Goal: Task Accomplishment & Management: Manage account settings

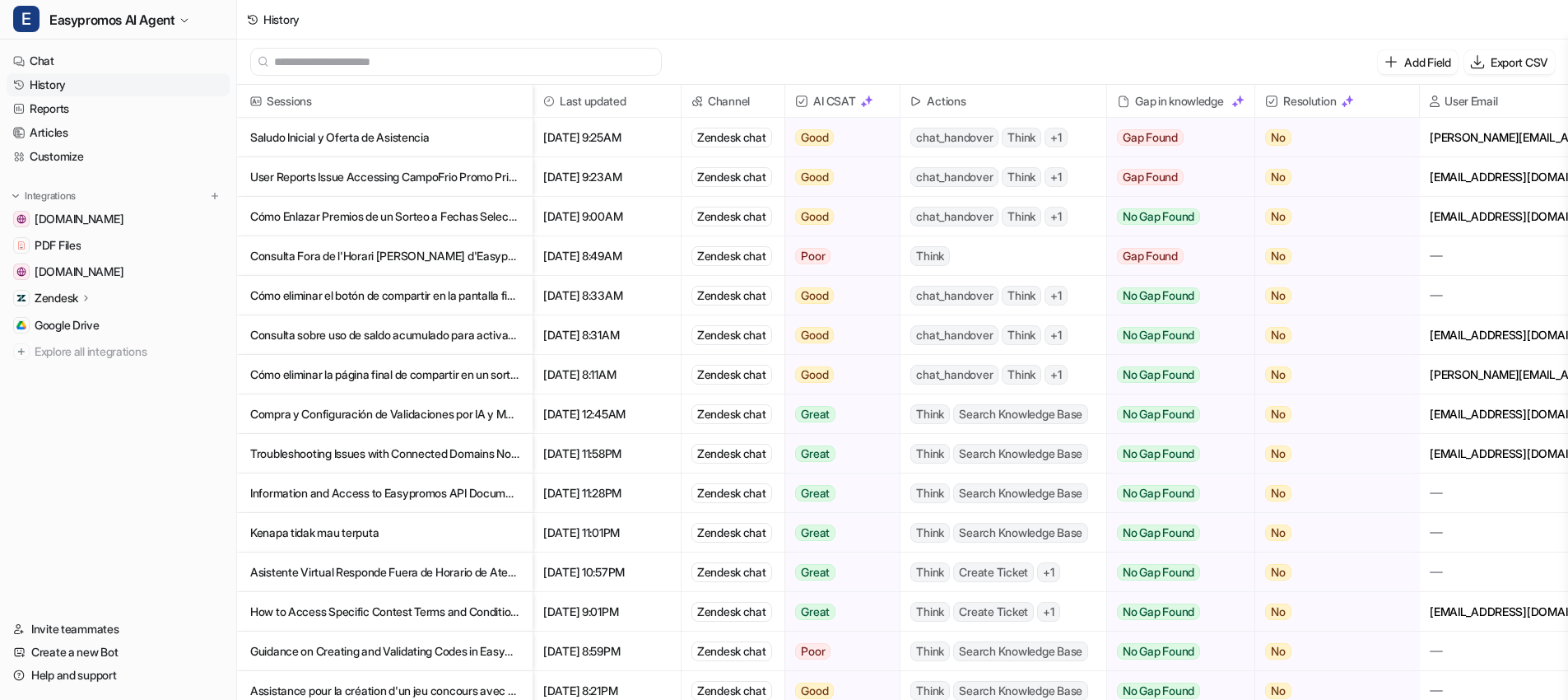
click at [130, 149] on link "Customize" at bounding box center [118, 157] width 223 height 23
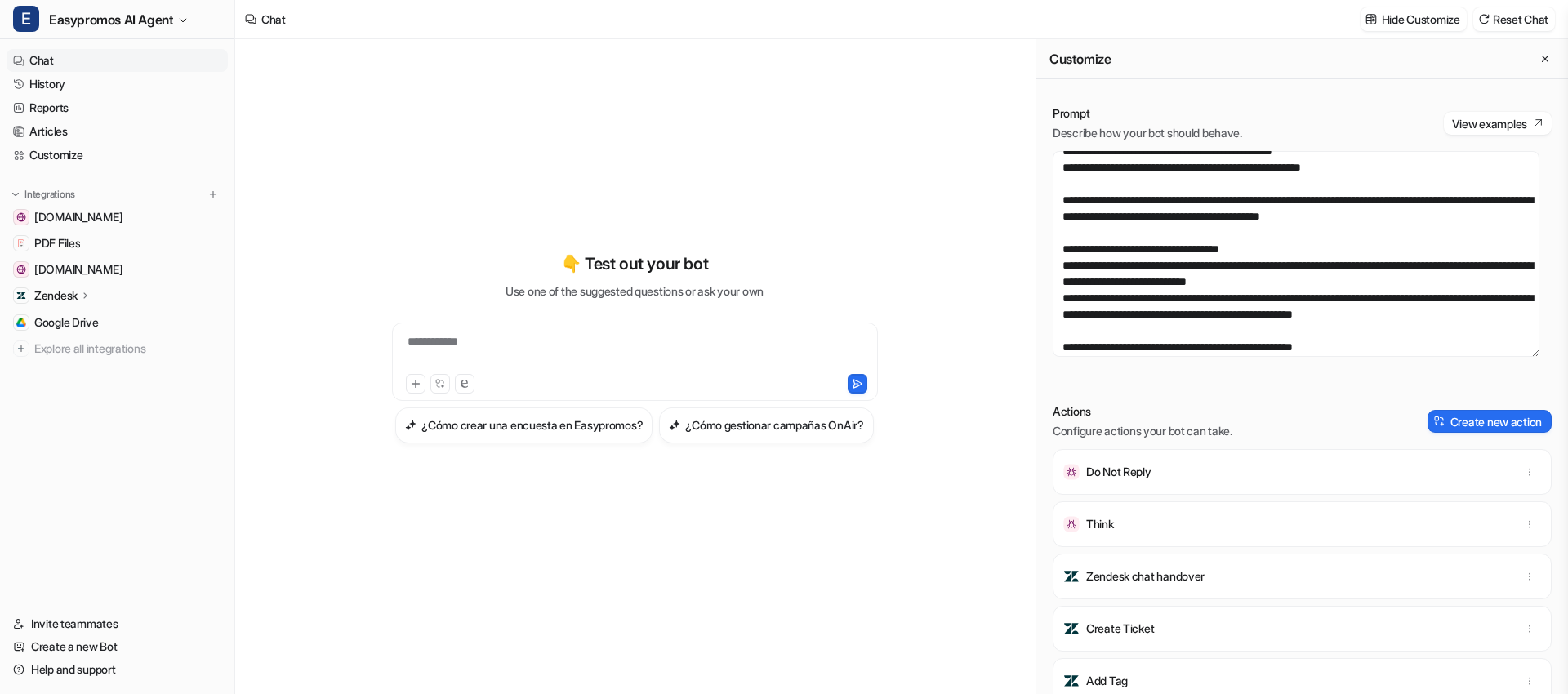
scroll to position [468, 0]
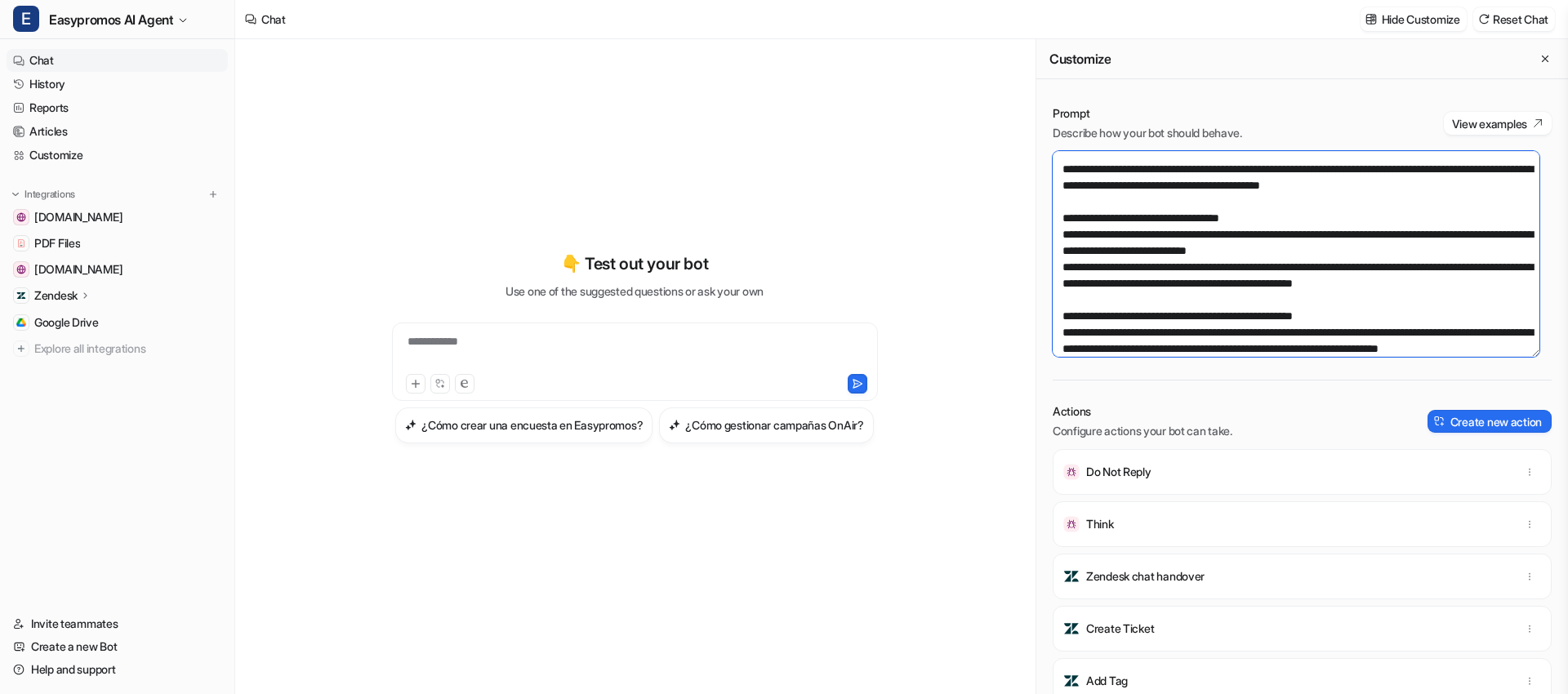
click at [1172, 313] on textarea at bounding box center [1296, 253] width 487 height 206
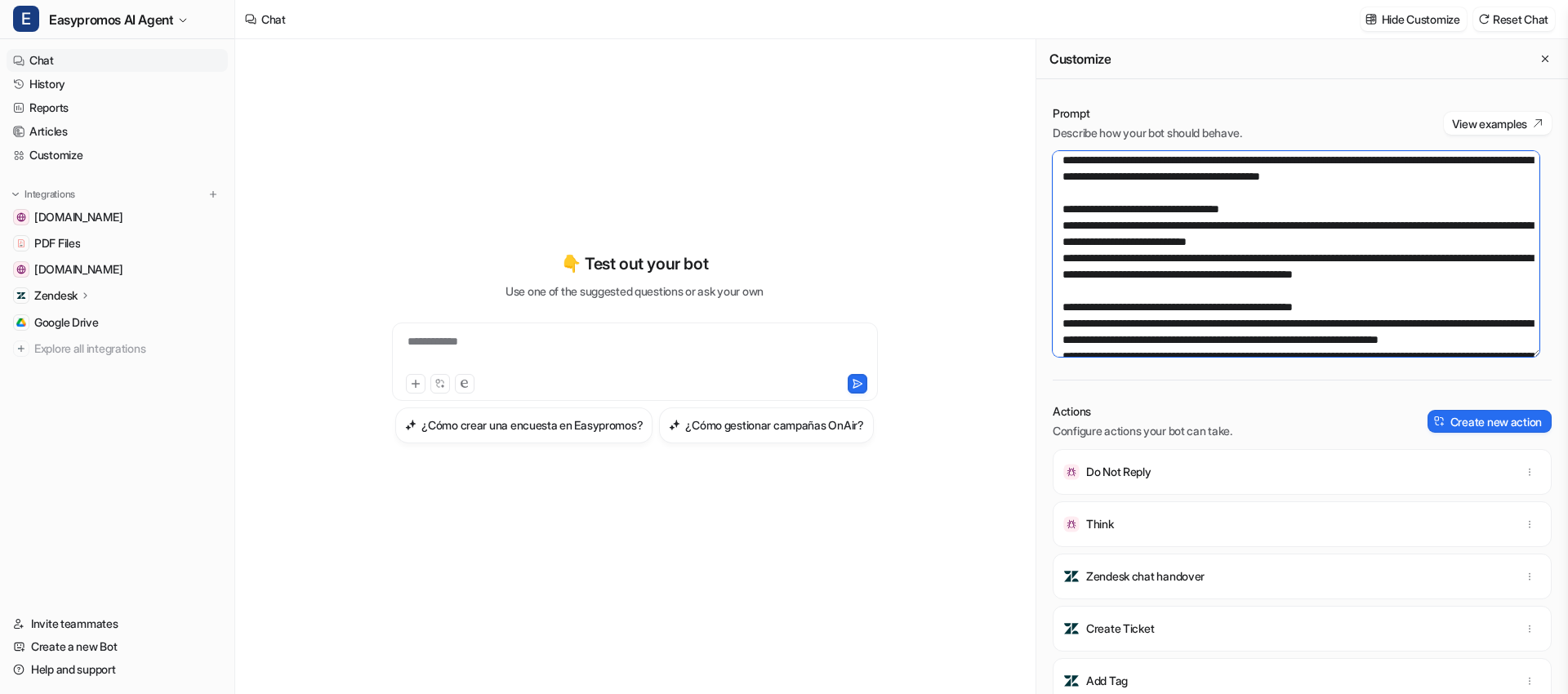
scroll to position [481, 0]
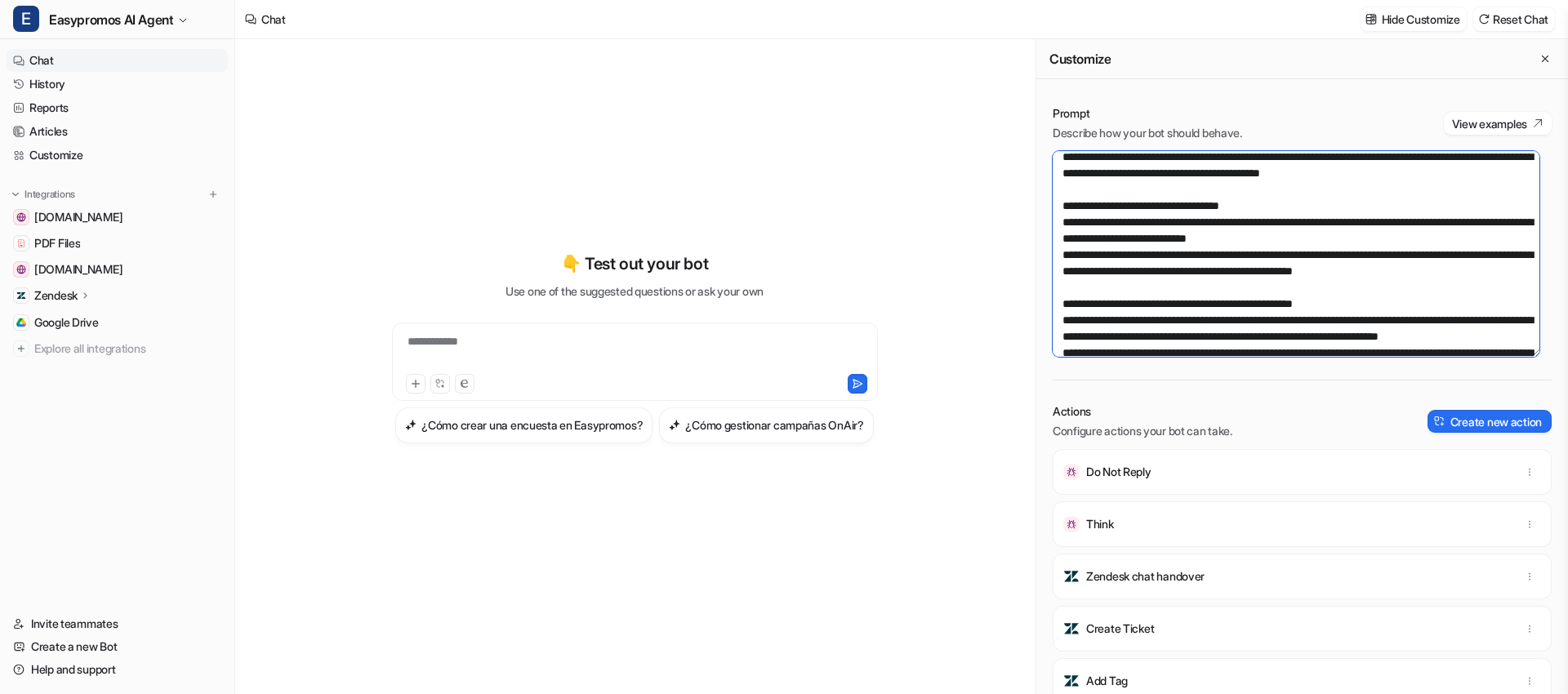
click at [1154, 300] on textarea at bounding box center [1296, 253] width 487 height 206
drag, startPoint x: 1119, startPoint y: 301, endPoint x: 1076, endPoint y: 273, distance: 51.3
click at [1076, 273] on textarea at bounding box center [1296, 253] width 487 height 206
click at [1139, 307] on textarea at bounding box center [1296, 253] width 487 height 206
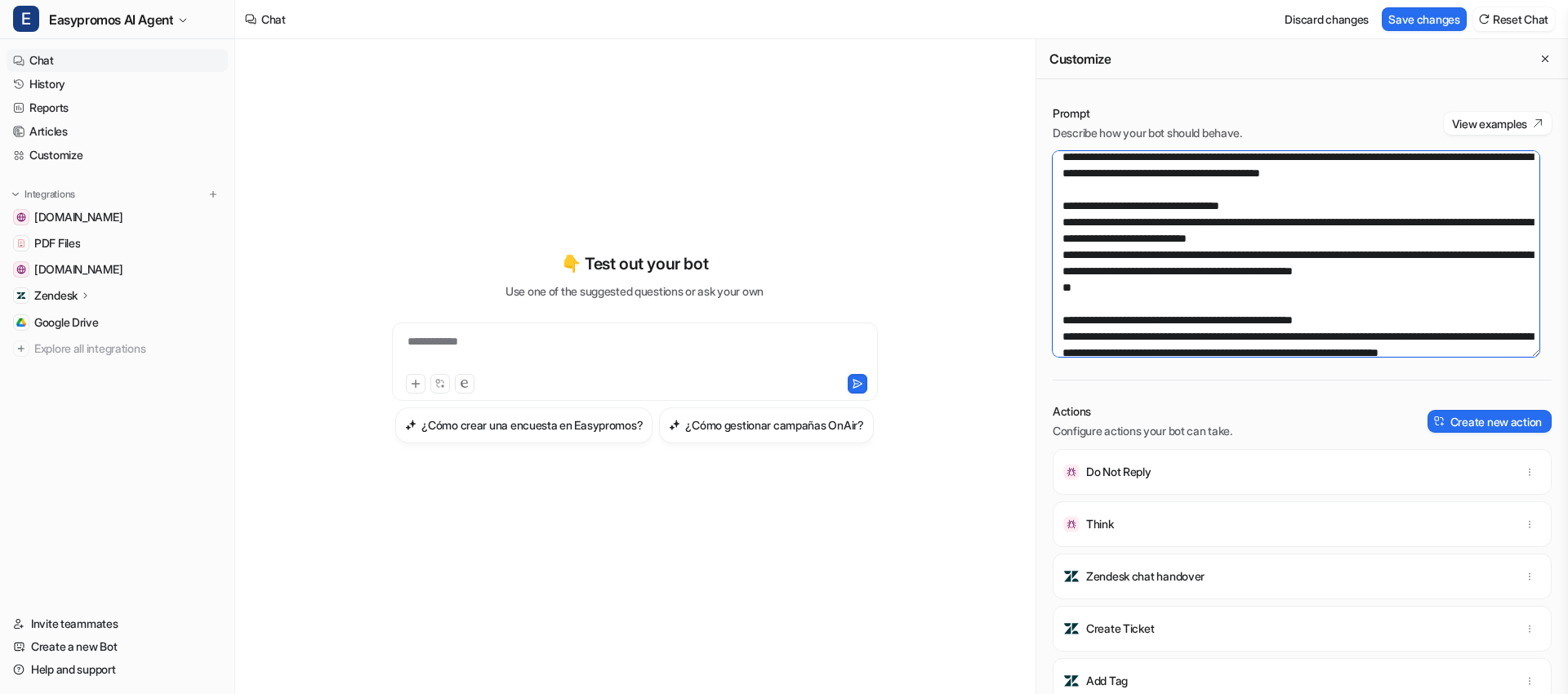
paste textarea "**********"
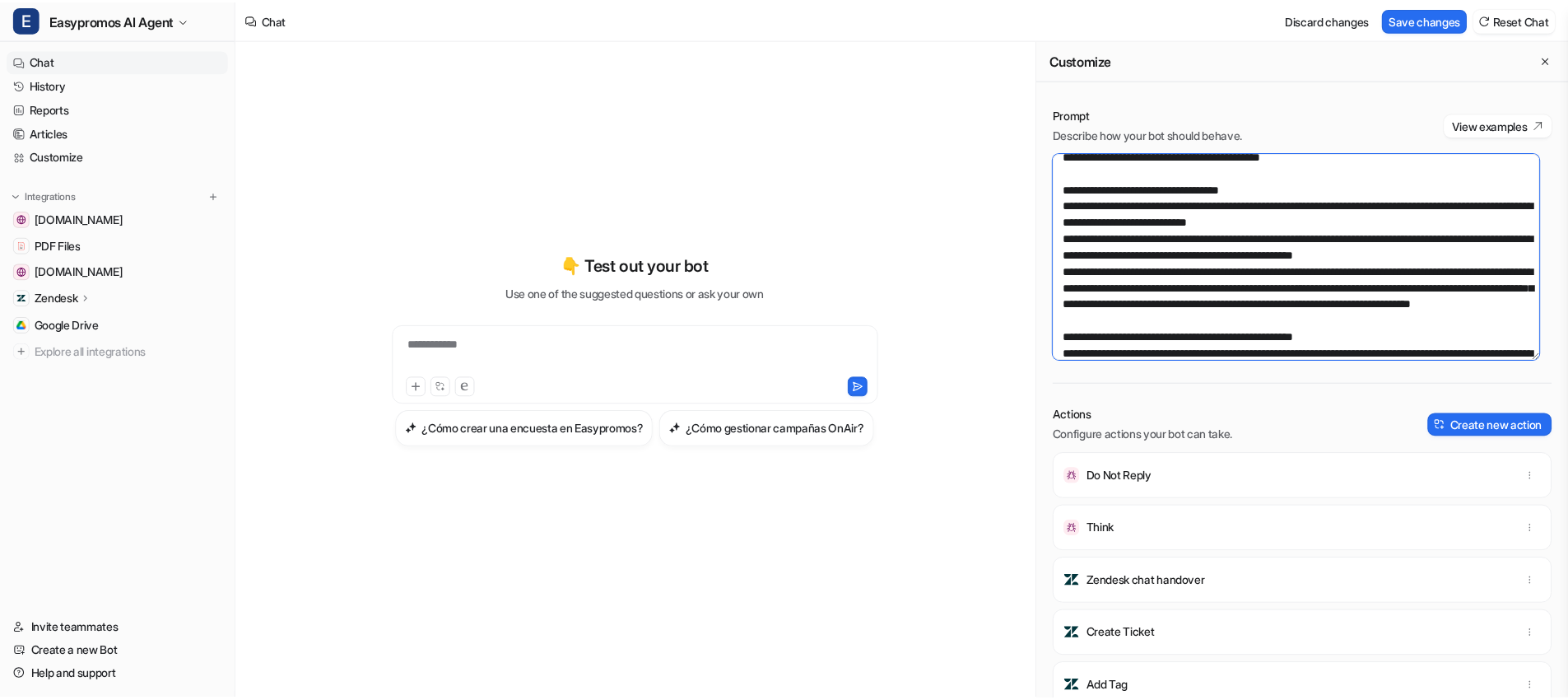
scroll to position [533, 0]
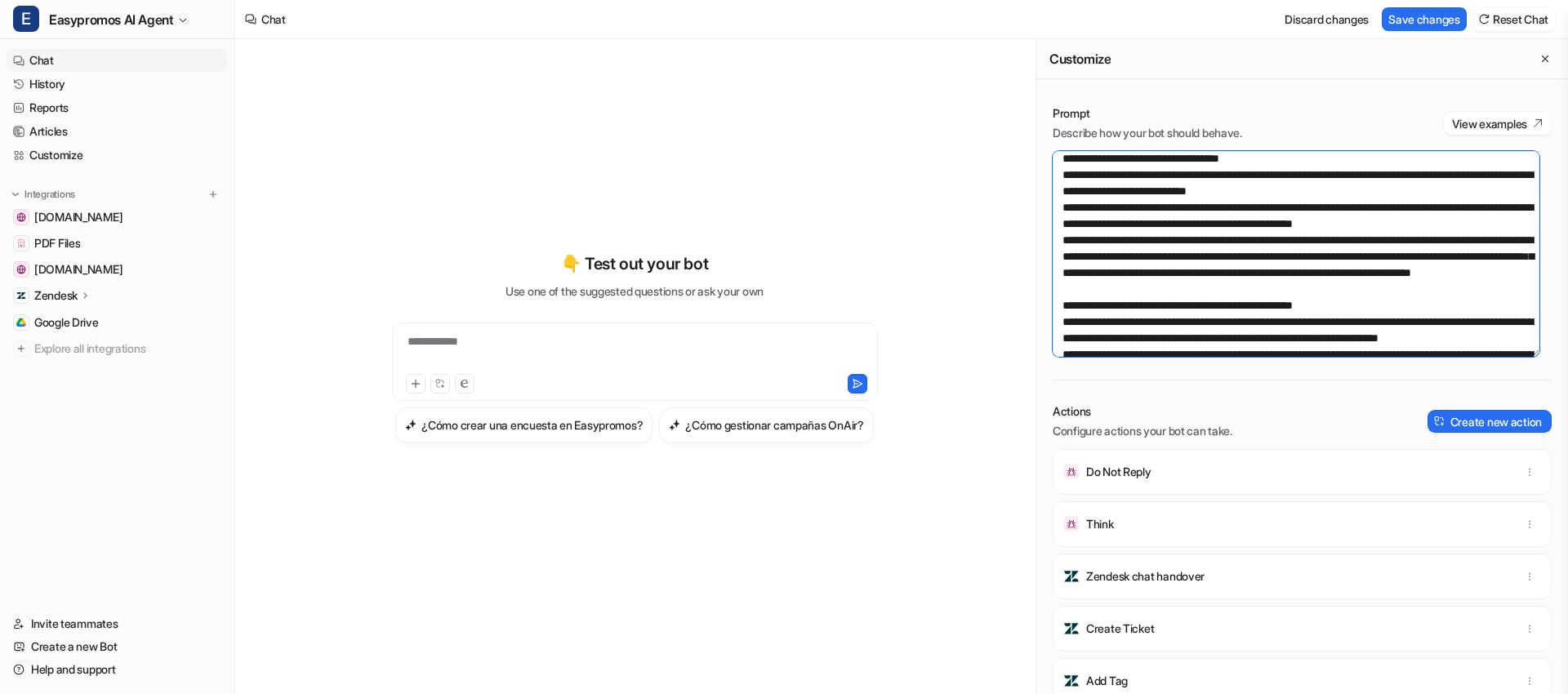
click at [1145, 322] on textarea at bounding box center [1296, 253] width 487 height 206
drag, startPoint x: 1317, startPoint y: 324, endPoint x: 1182, endPoint y: 349, distance: 137.3
click at [1142, 320] on textarea at bounding box center [1296, 253] width 487 height 206
click at [1176, 241] on textarea at bounding box center [1296, 253] width 487 height 206
type textarea "**********"
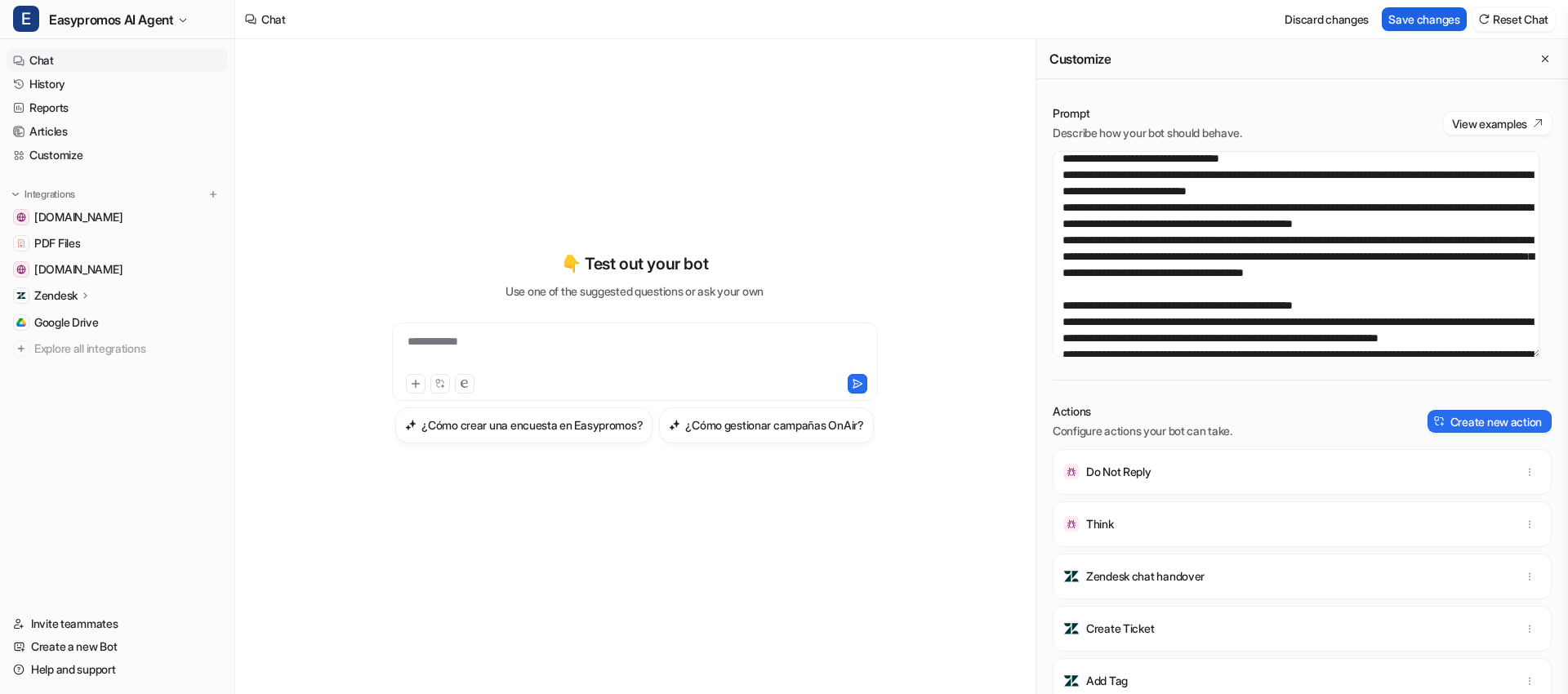
click at [1427, 14] on button "Save changes" at bounding box center [1425, 19] width 85 height 24
drag, startPoint x: 87, startPoint y: 87, endPoint x: 142, endPoint y: 69, distance: 57.9
click at [88, 87] on link "History" at bounding box center [117, 84] width 221 height 23
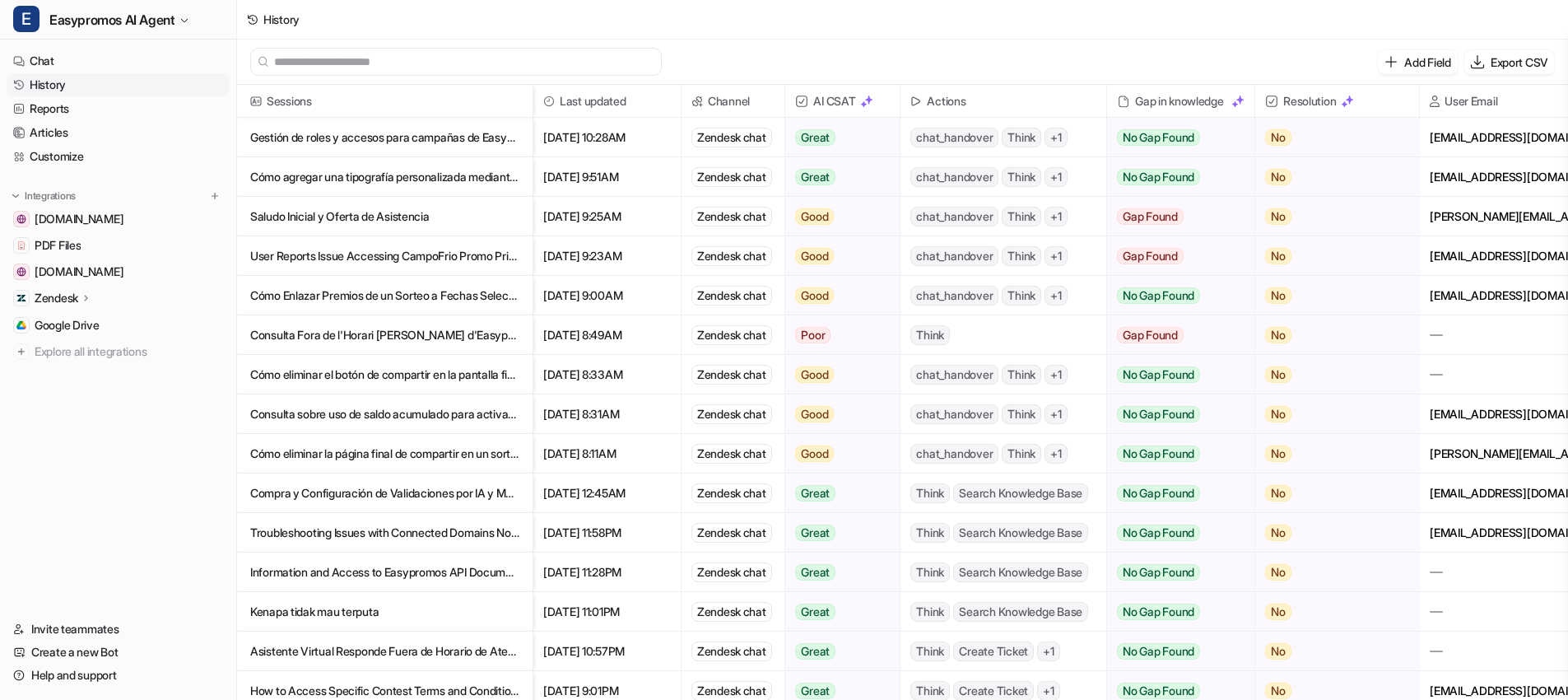
click at [133, 84] on link "History" at bounding box center [118, 85] width 223 height 23
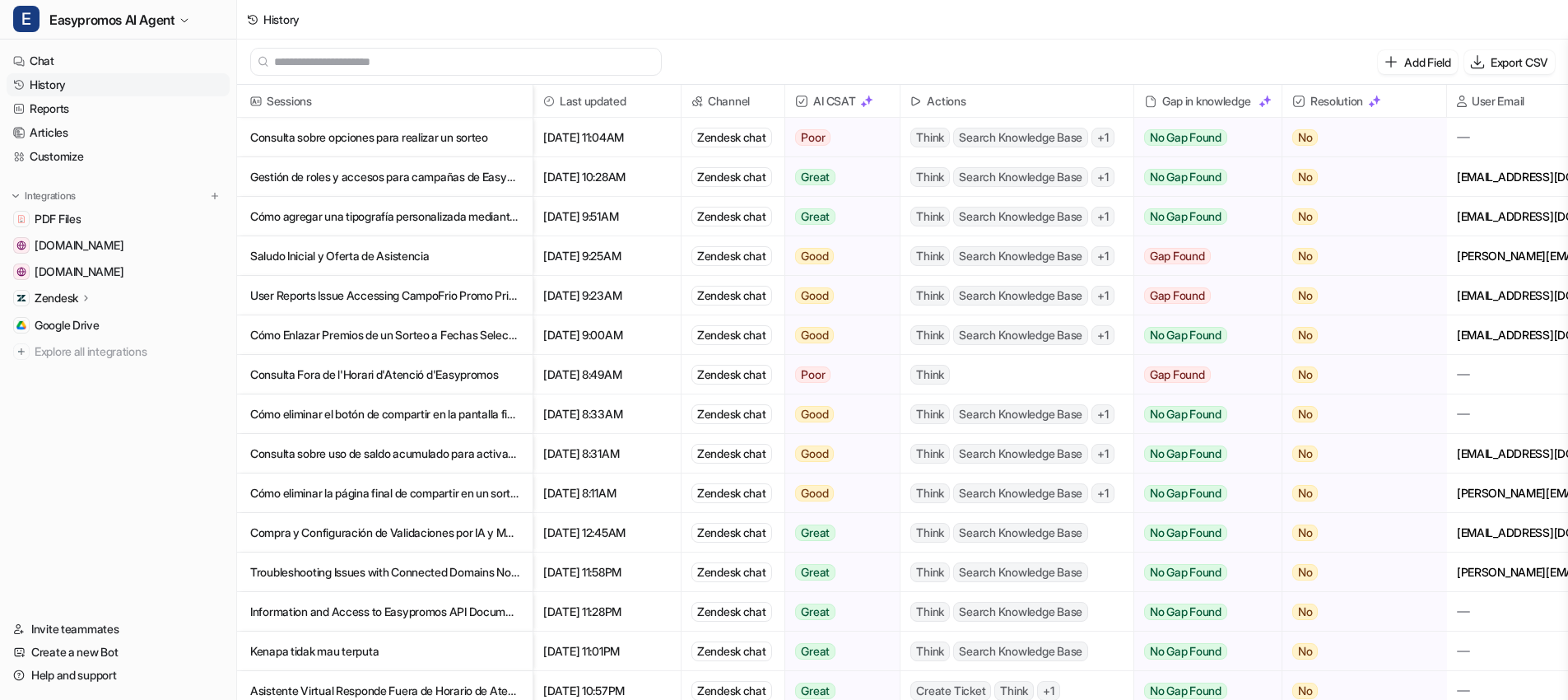
click at [392, 140] on p "Consulta sobre opciones para realizar un sorteo" at bounding box center [385, 137] width 270 height 39
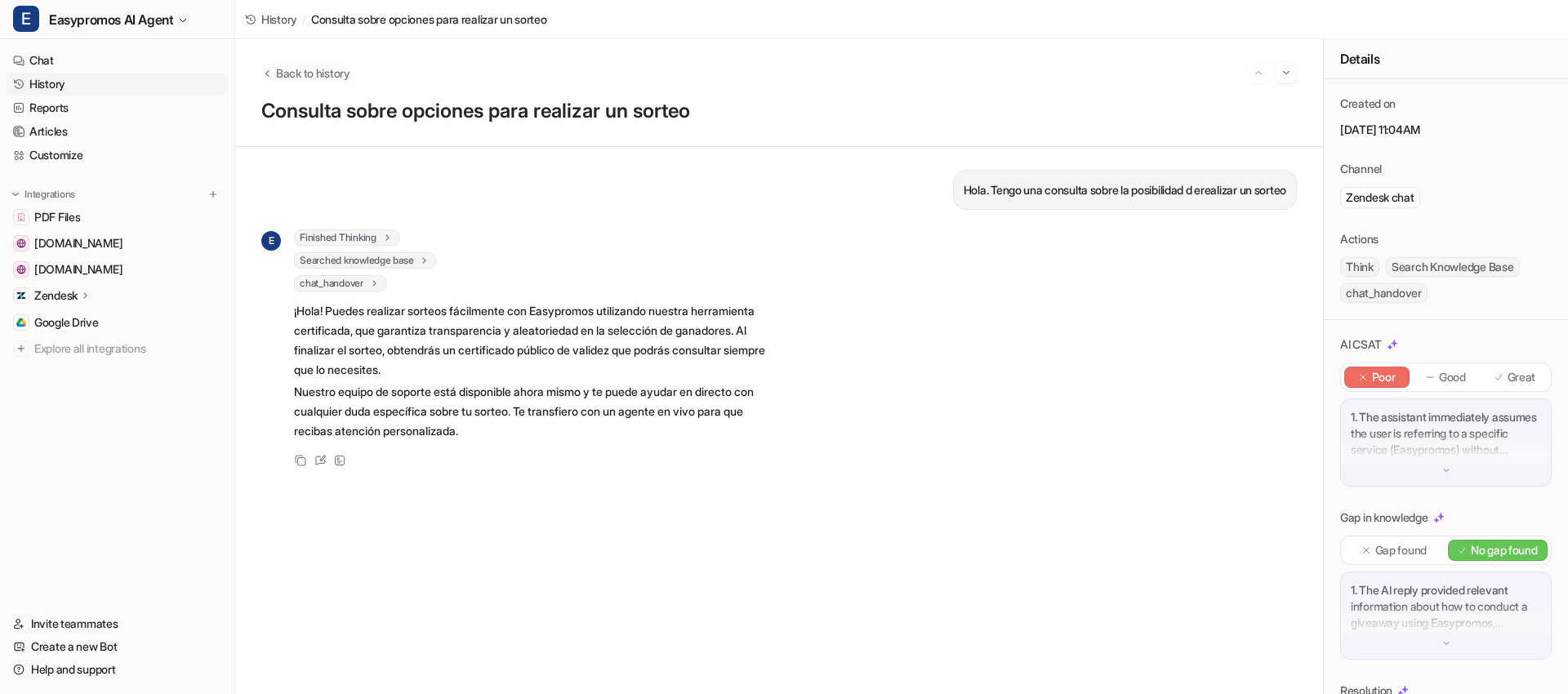
click at [272, 73] on icon "Back to history" at bounding box center [267, 73] width 11 height 12
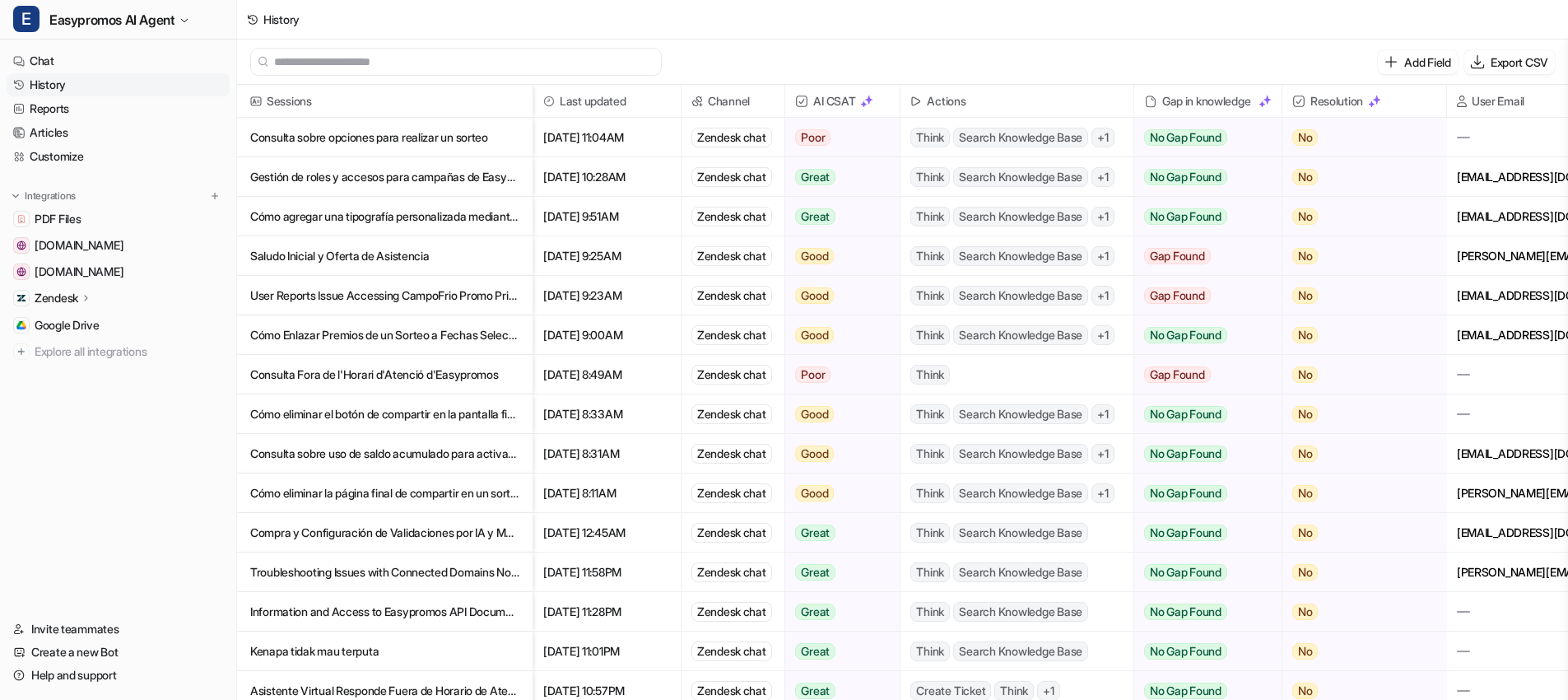
click at [439, 181] on p "Gestión de roles y accesos para campañas de Easypromos en asociaciones de comer…" at bounding box center [385, 176] width 270 height 39
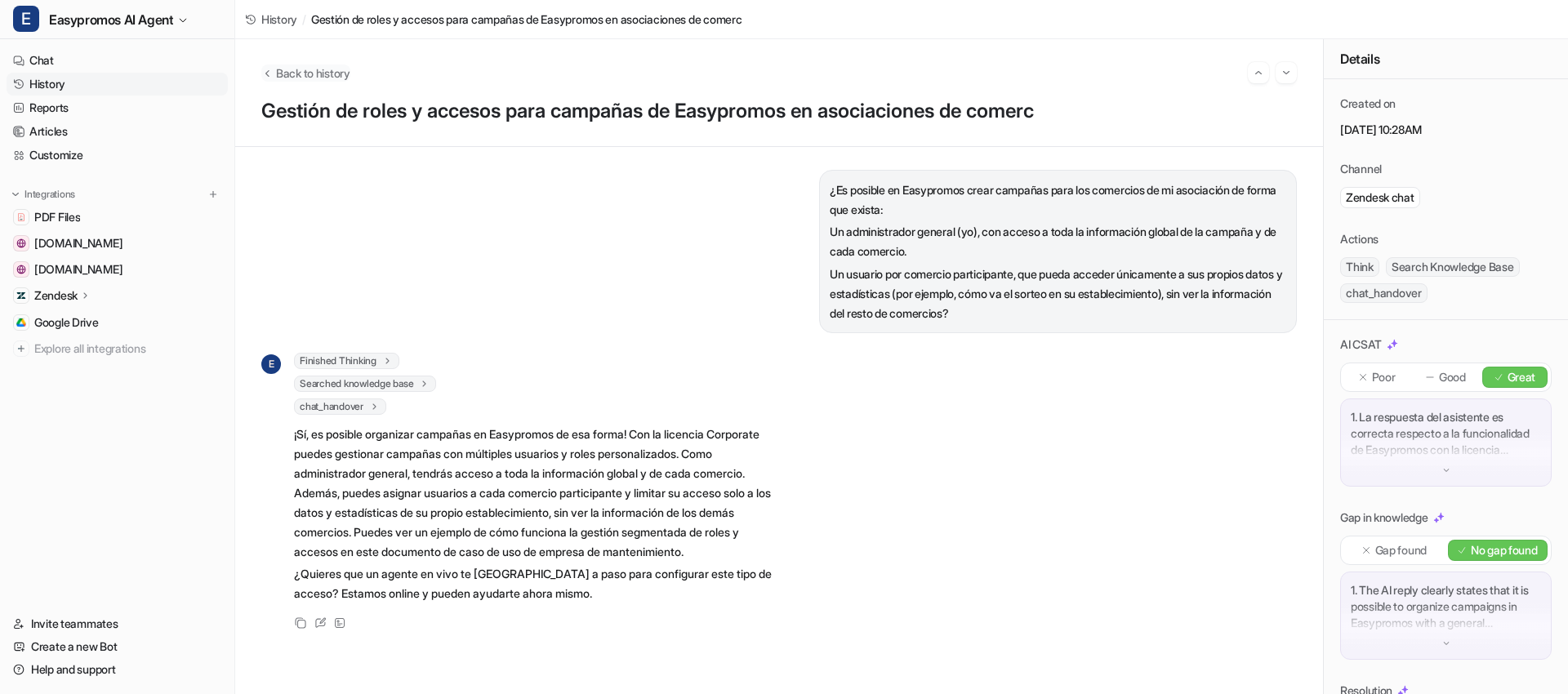
click at [266, 76] on icon "Back to history" at bounding box center [267, 73] width 11 height 12
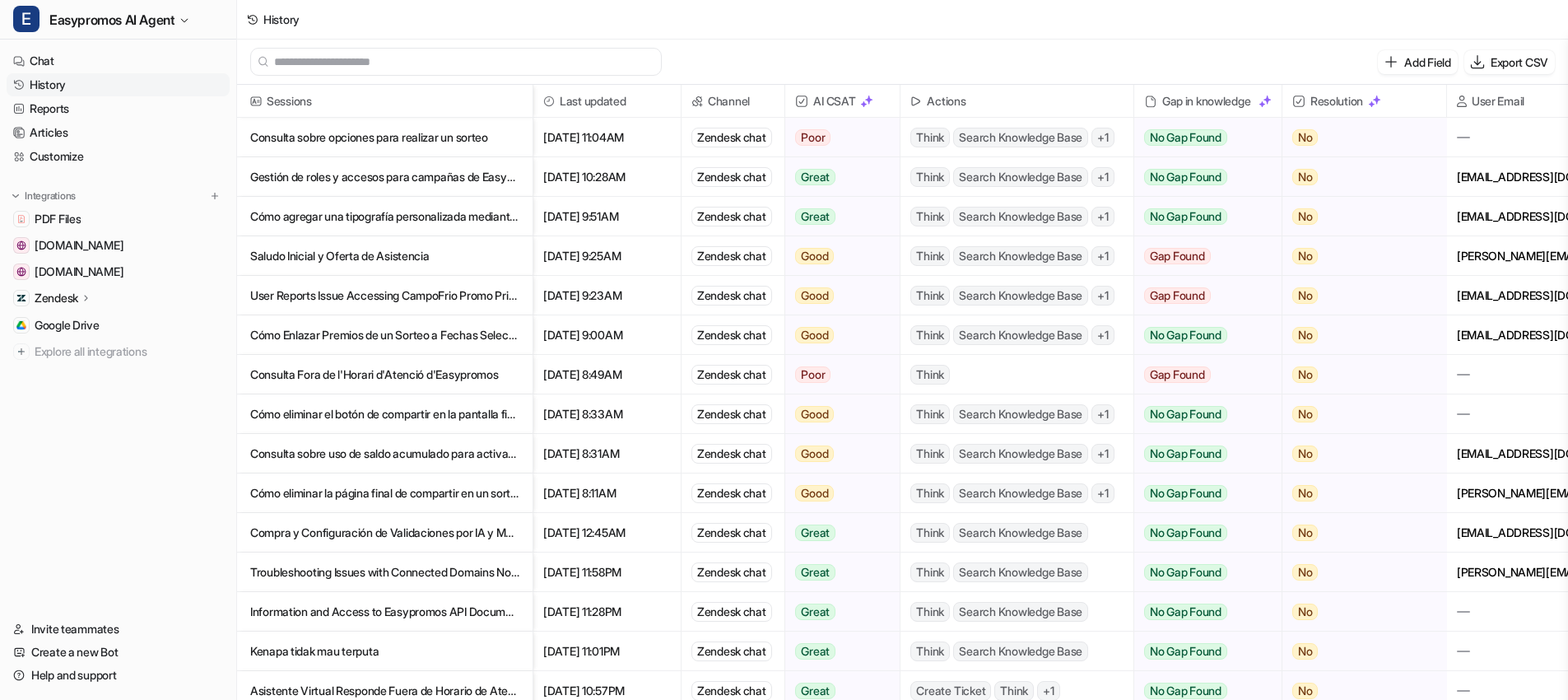
click at [403, 215] on p "Cómo agregar una tipografía personalizada mediante CSS" at bounding box center [385, 216] width 270 height 39
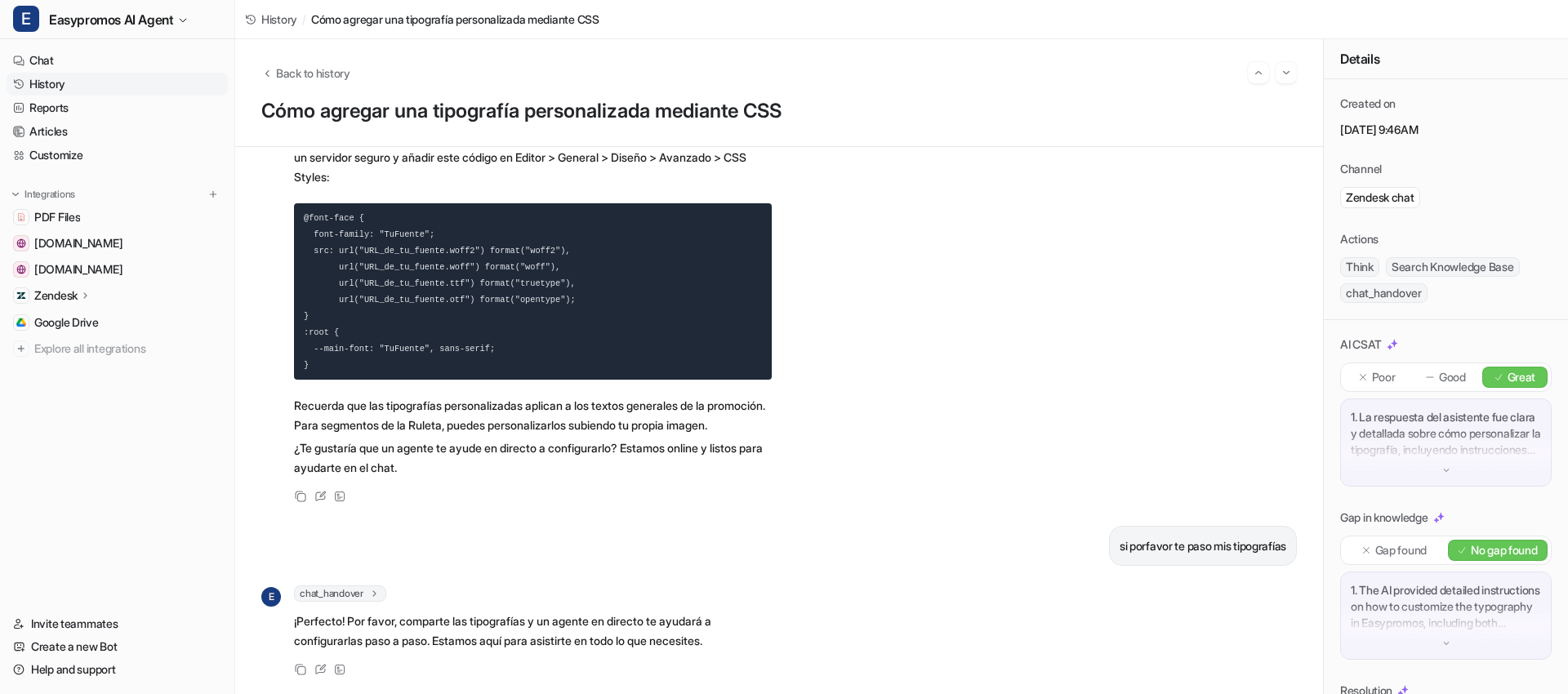
scroll to position [224, 0]
click at [270, 67] on icon "Back to history" at bounding box center [267, 73] width 11 height 12
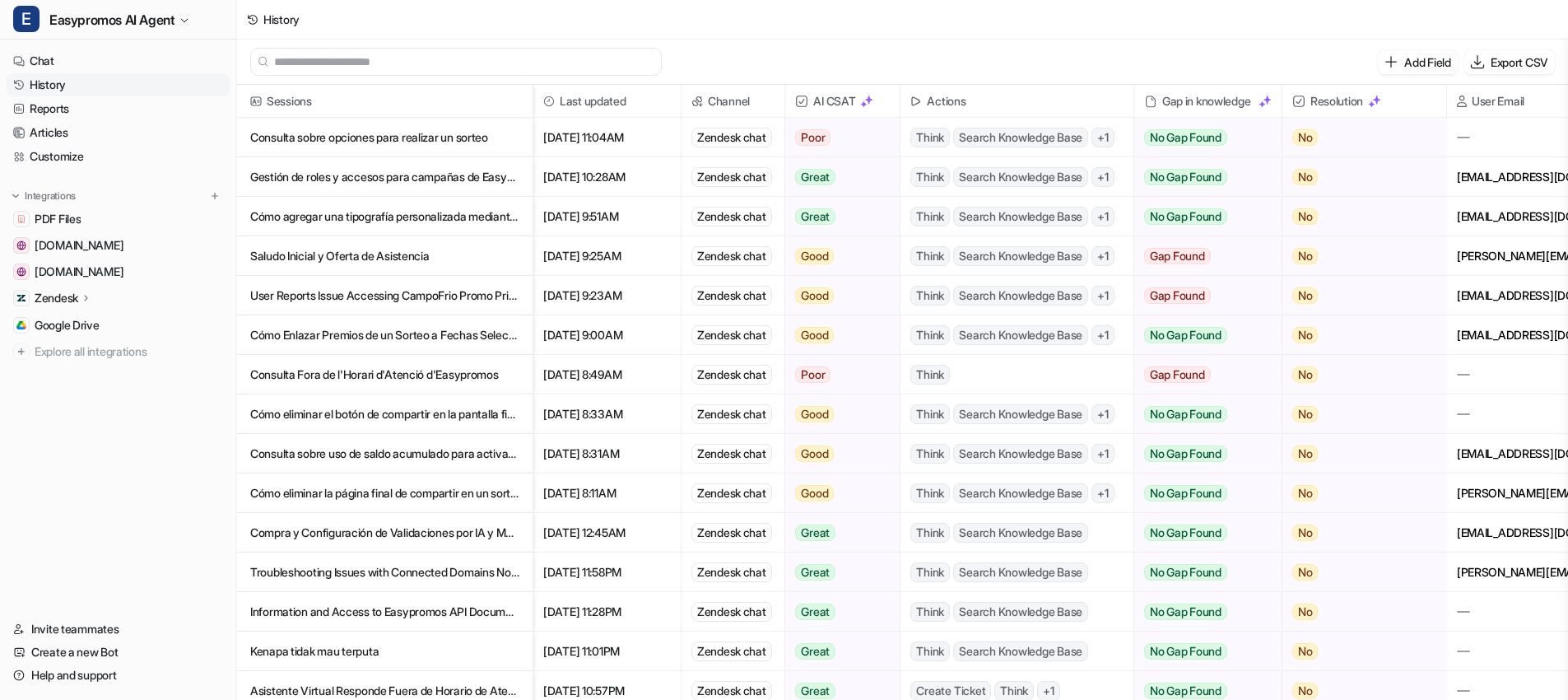
click at [325, 290] on p "User Reports Issue Accessing CampoFrio Promo Prize URL" at bounding box center [385, 295] width 270 height 39
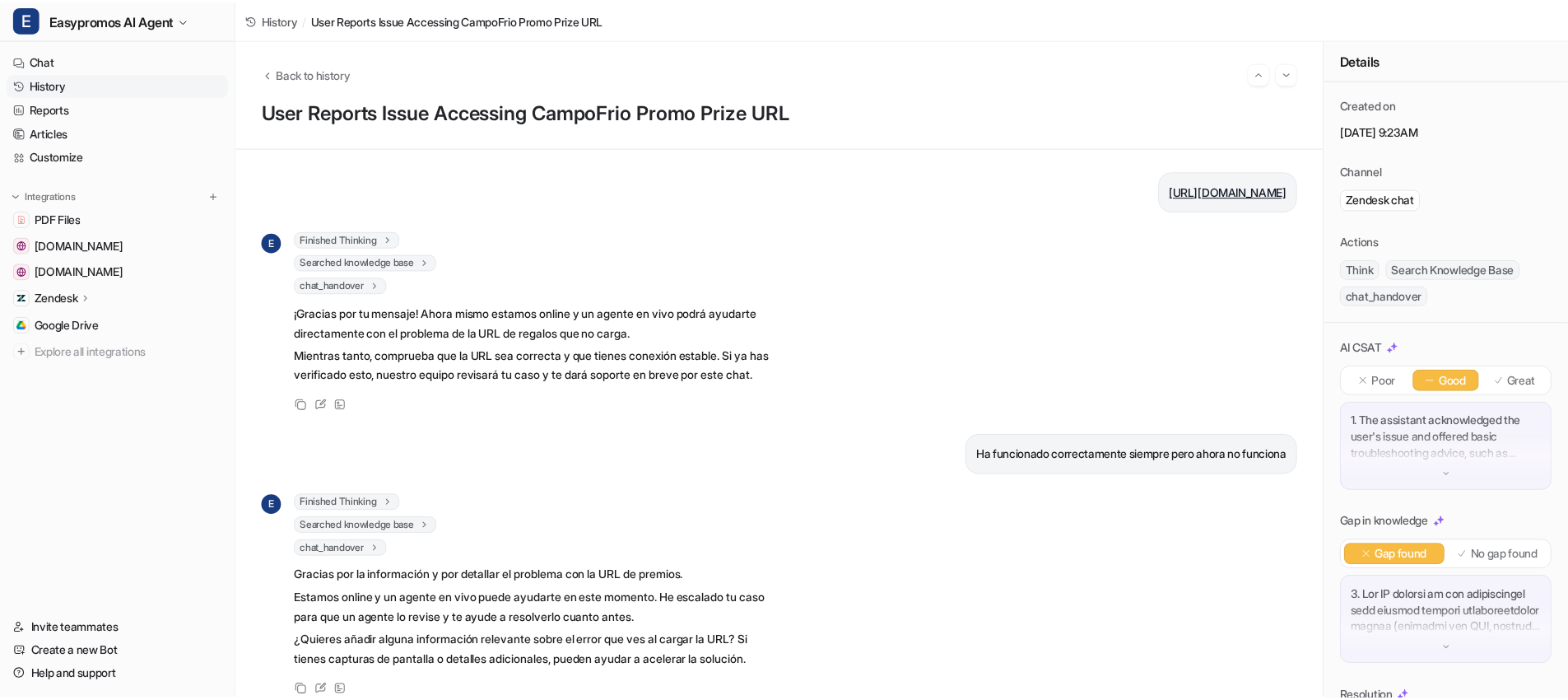
scroll to position [48, 0]
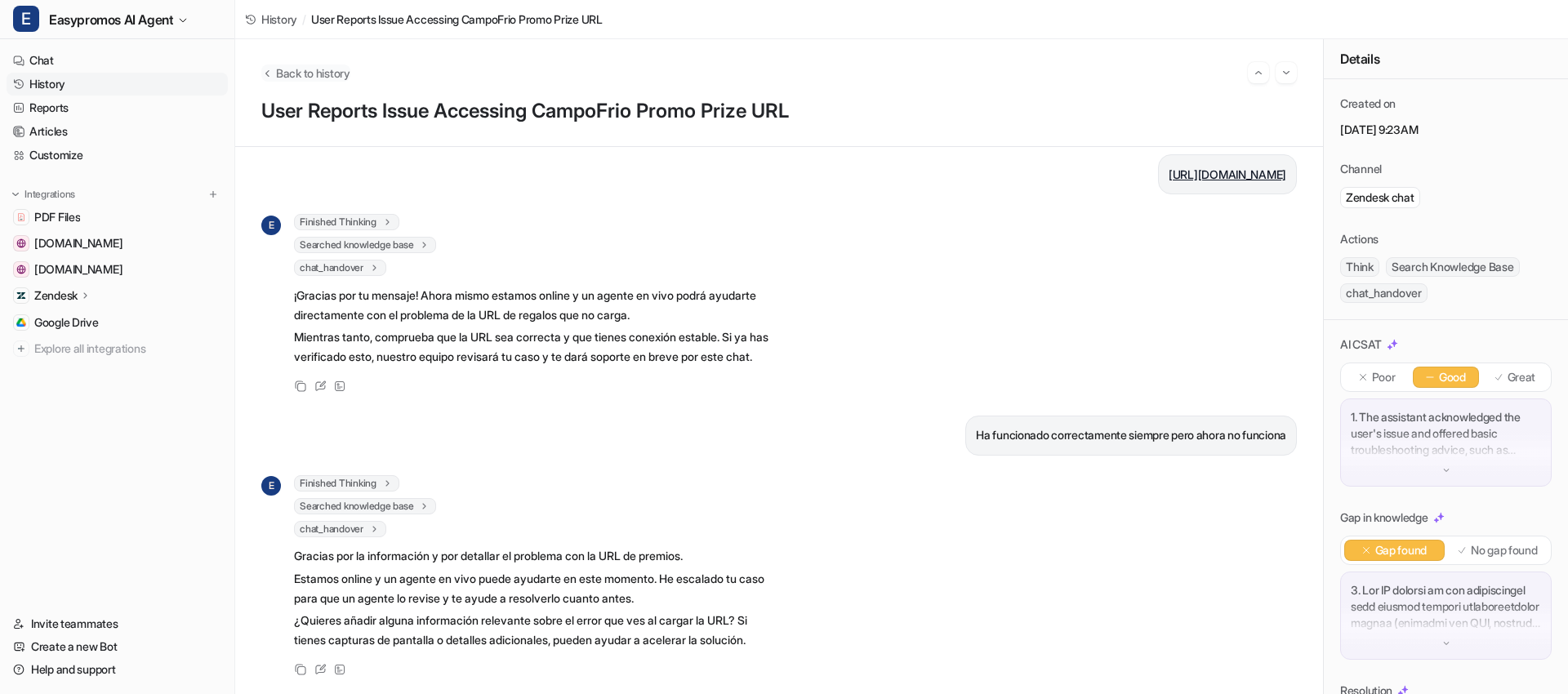
click at [268, 78] on icon "Back to history" at bounding box center [267, 73] width 11 height 12
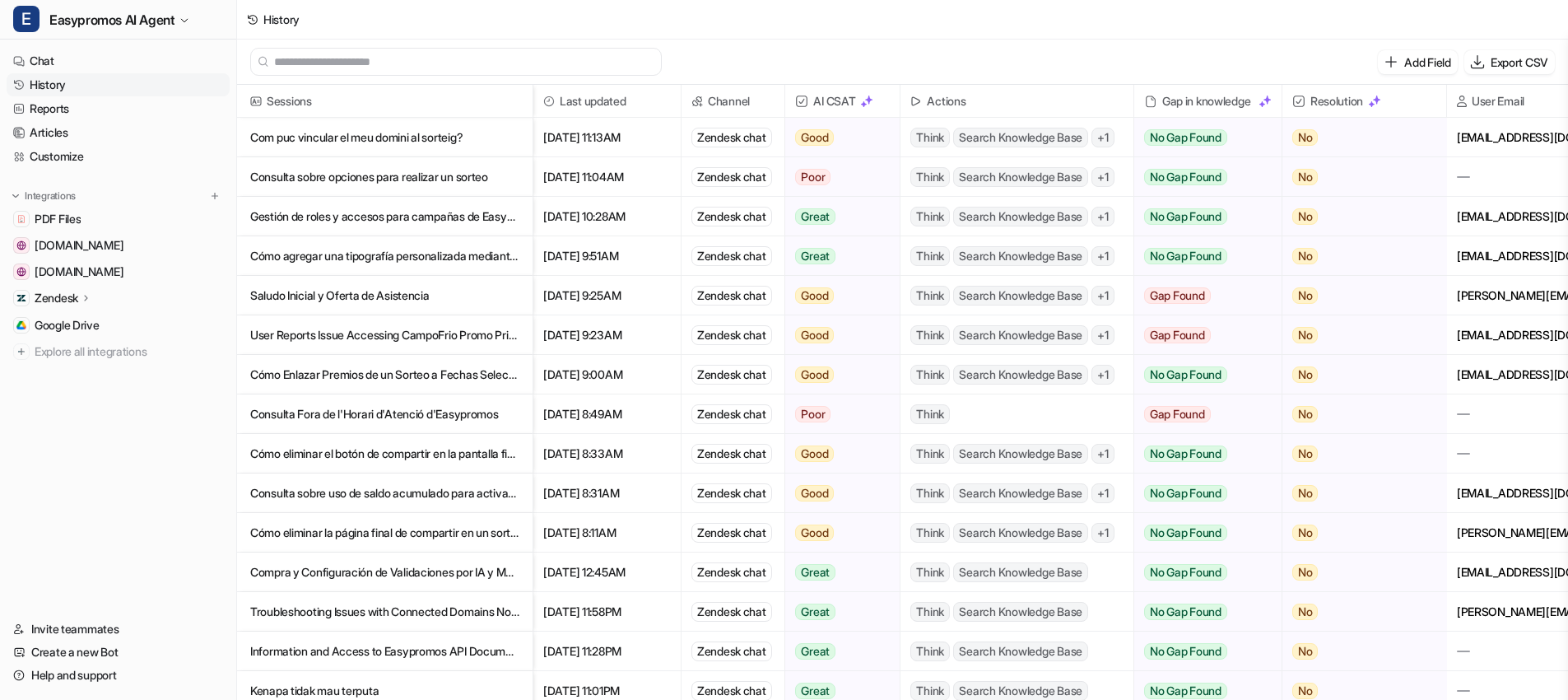
click at [250, 27] on div "History" at bounding box center [273, 19] width 73 height 39
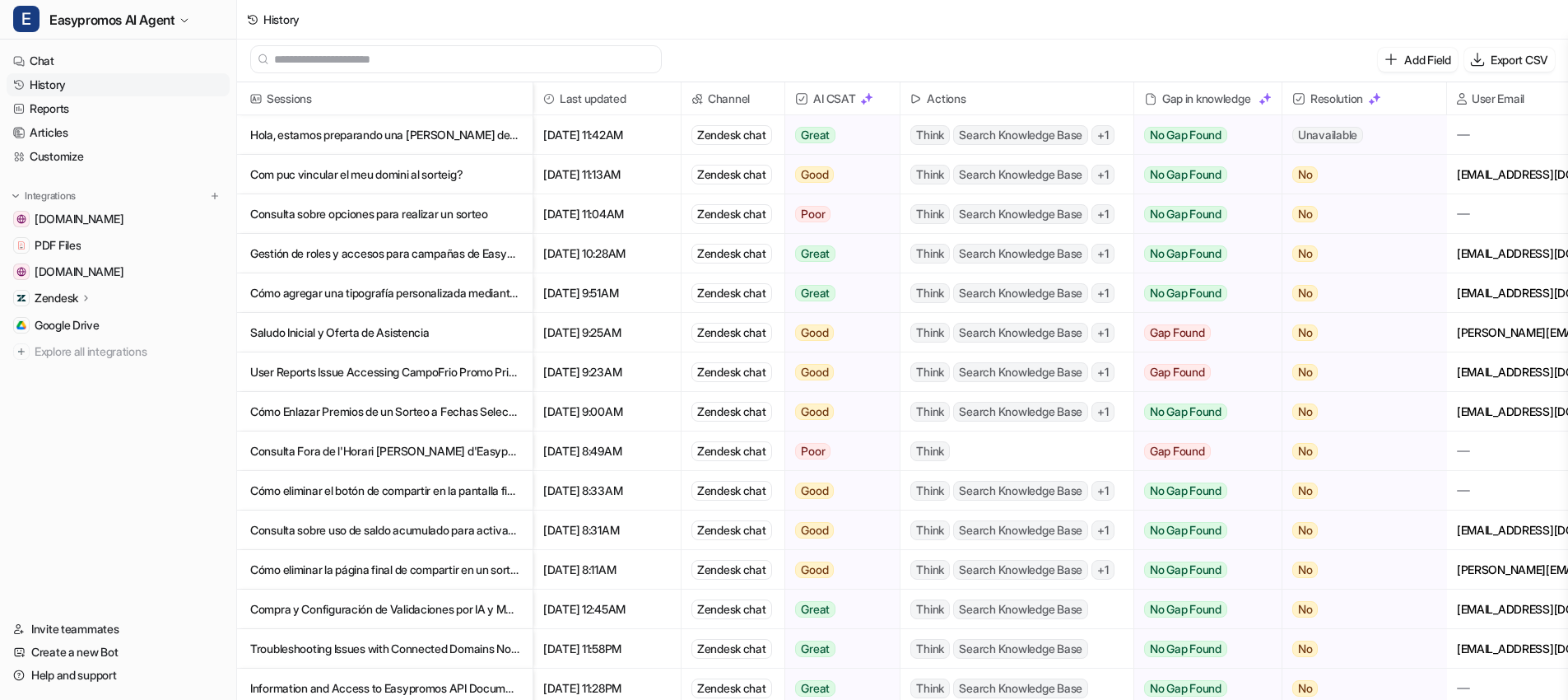
scroll to position [3, 0]
click at [441, 136] on p "Hola, estamos preparando una campaña de captación para Freshvana (venta de fruta" at bounding box center [385, 135] width 270 height 39
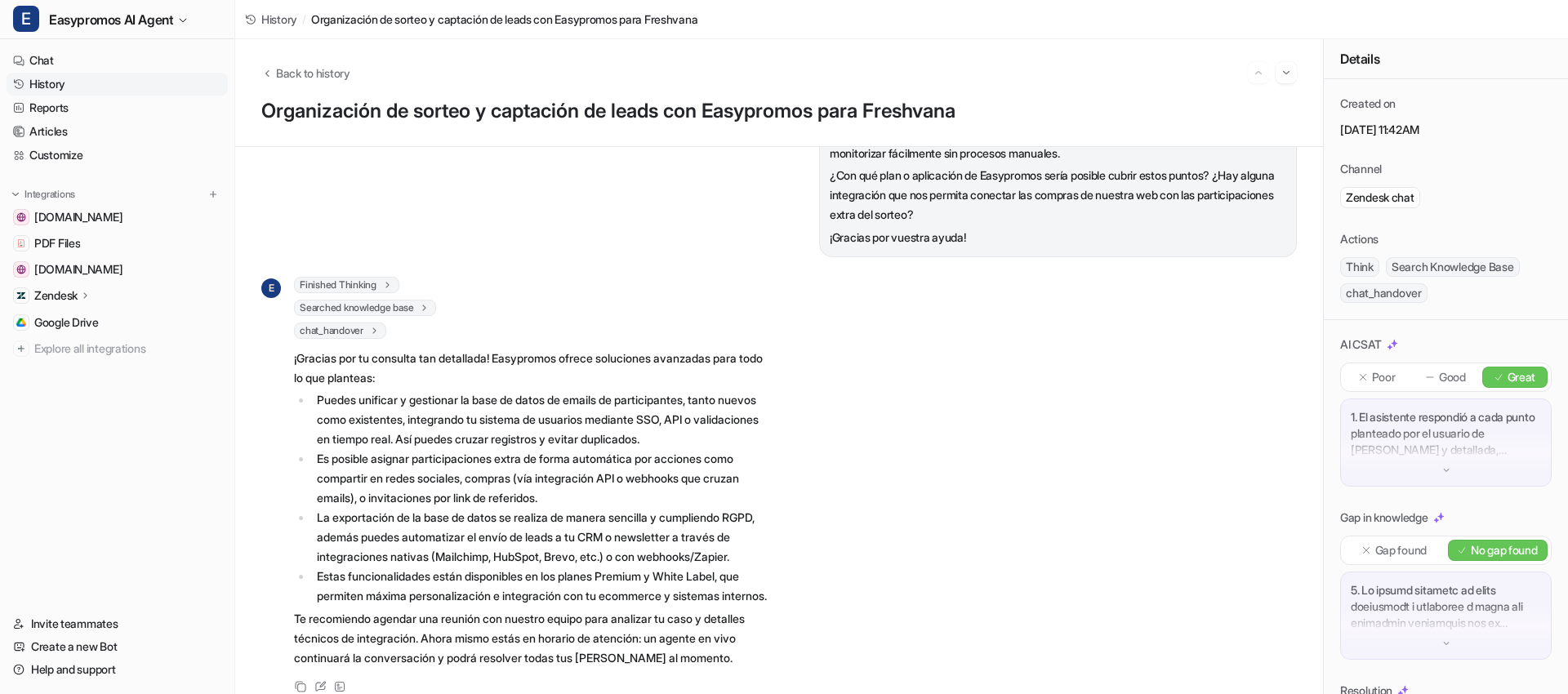
scroll to position [422, 0]
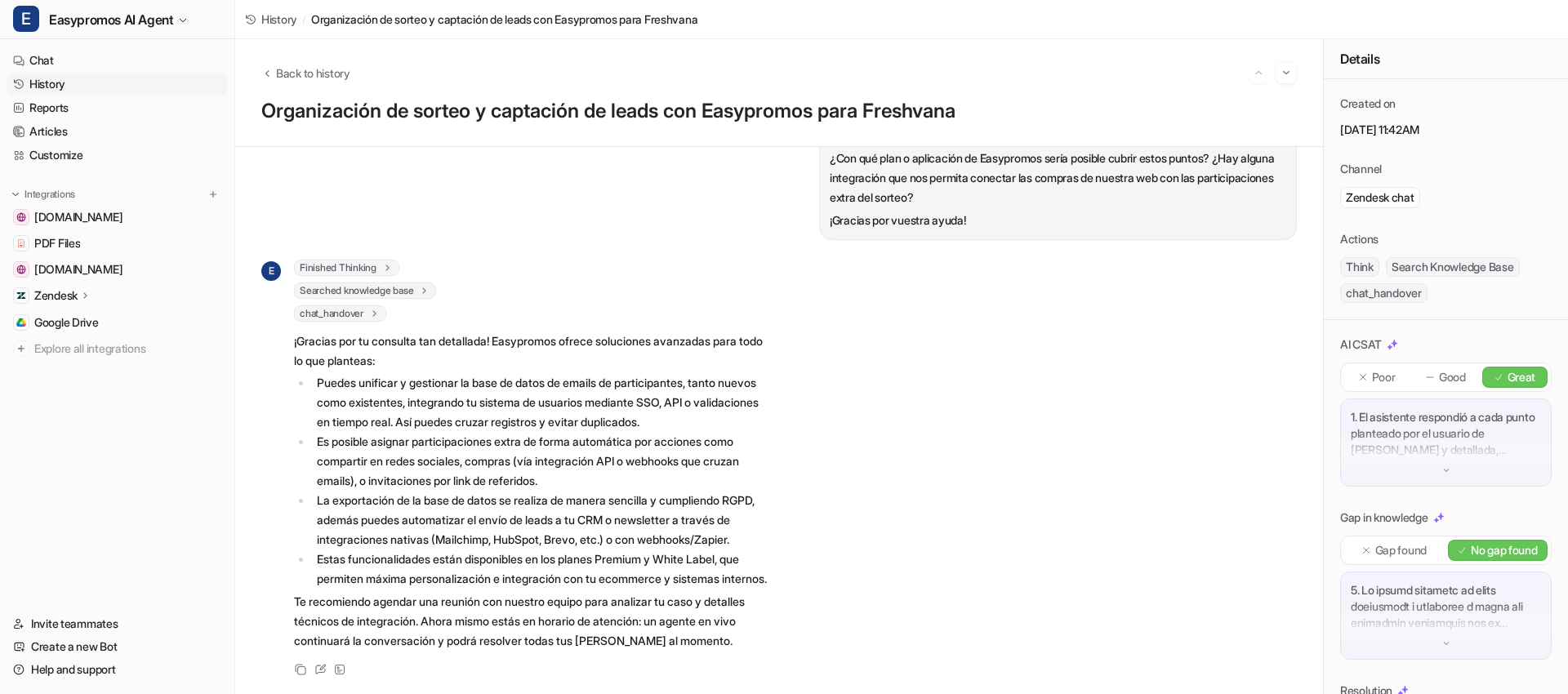
click at [260, 70] on div "Back to history Organización de sorteo y captación de leads con Easypromos para…" at bounding box center [779, 93] width 1088 height 108
click at [264, 70] on icon "Back to history" at bounding box center [267, 73] width 11 height 12
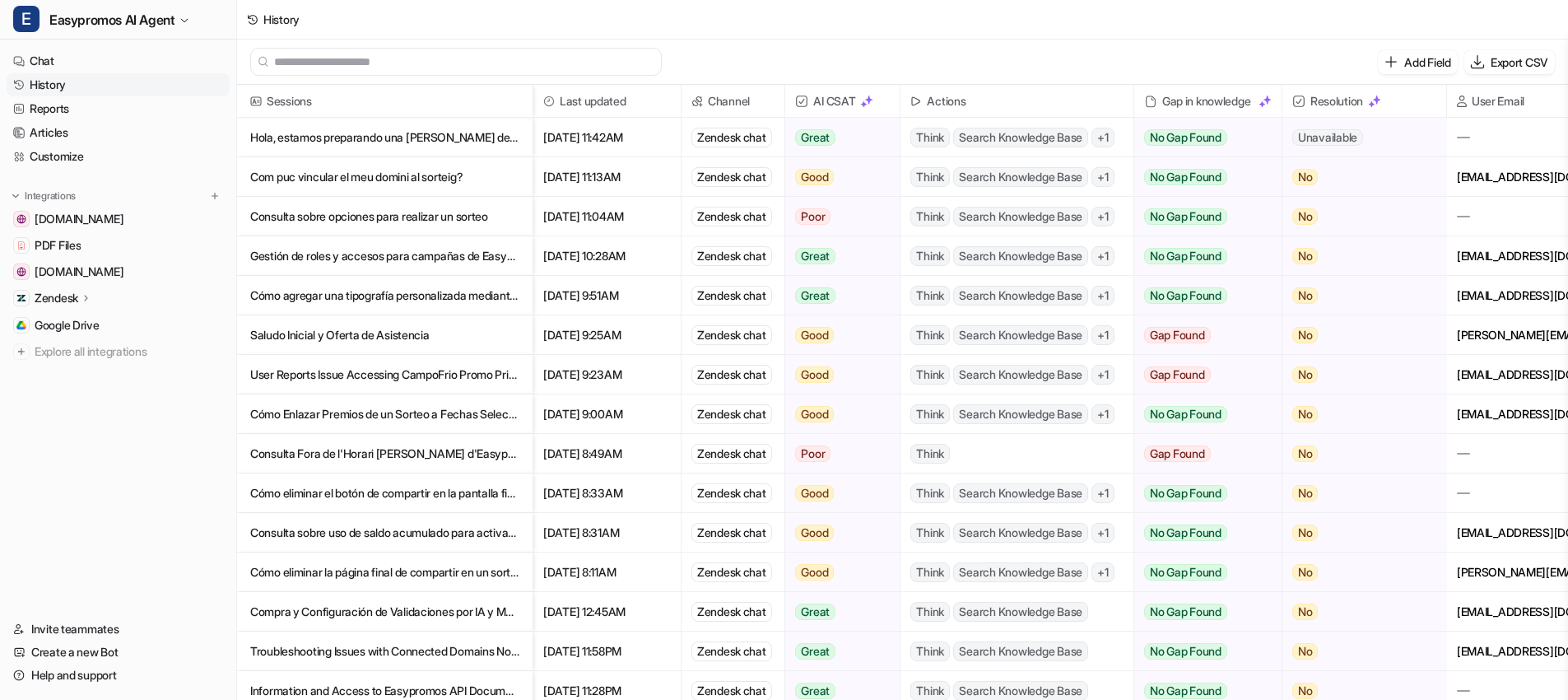
click at [412, 177] on p "Com puc vincular el meu domini al sorteig?" at bounding box center [385, 176] width 270 height 39
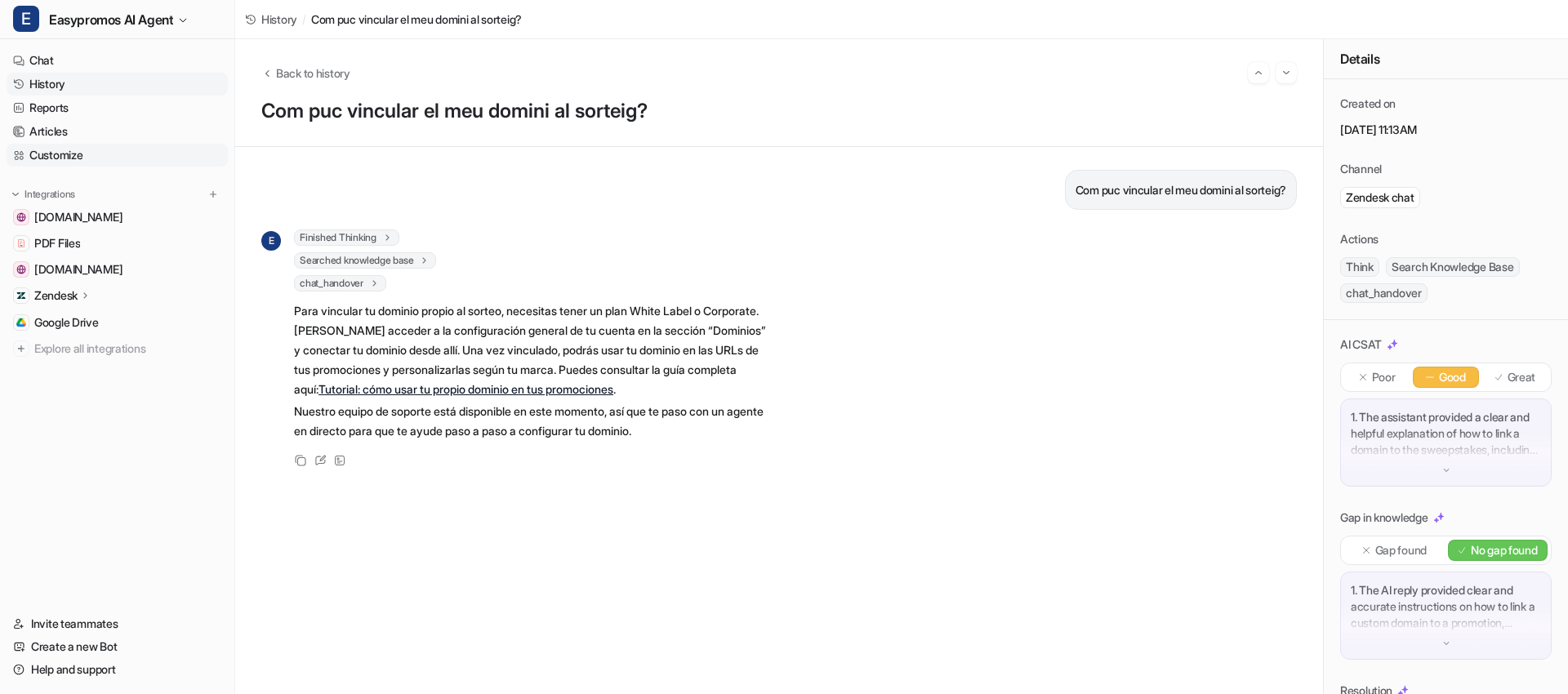
click at [102, 152] on link "Customize" at bounding box center [117, 155] width 221 height 23
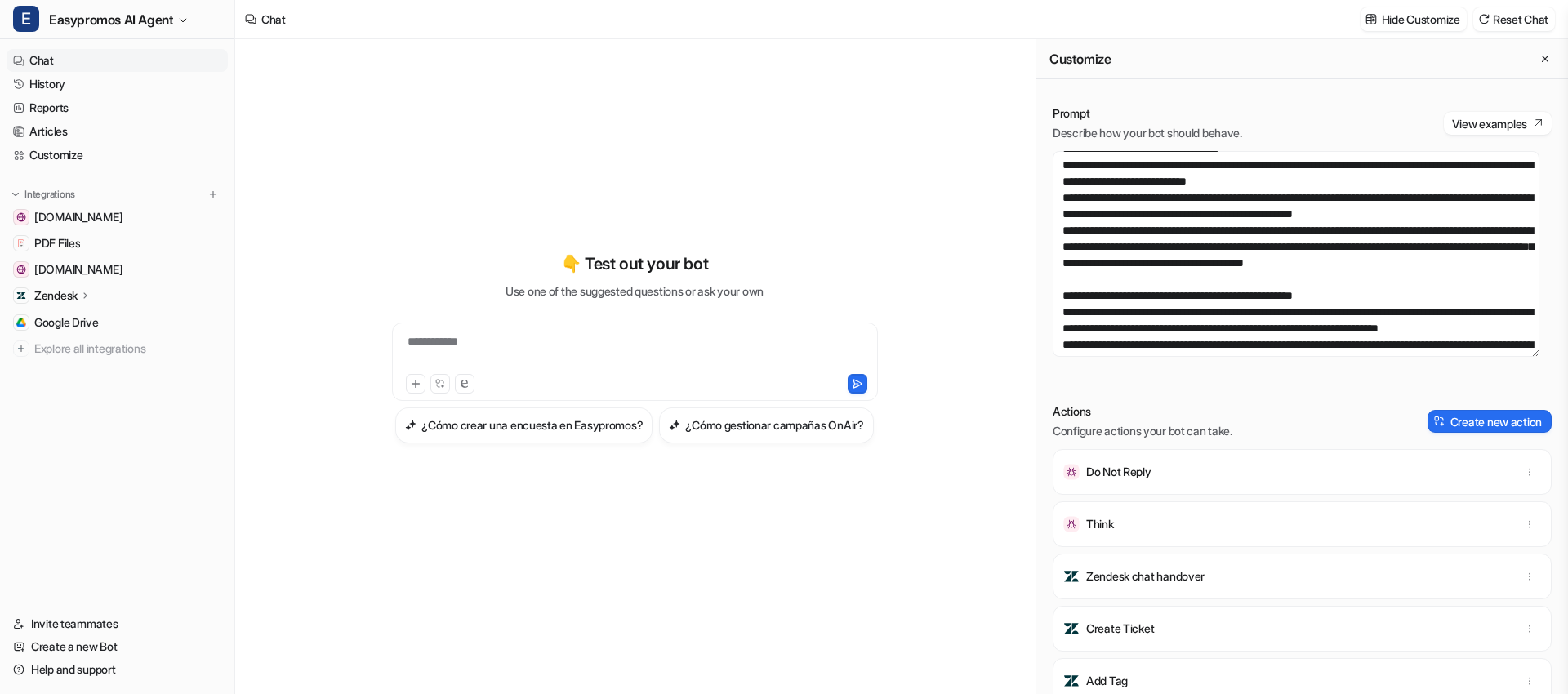
scroll to position [539, 0]
drag, startPoint x: 1130, startPoint y: 305, endPoint x: 1064, endPoint y: 267, distance: 76.2
click at [1064, 267] on textarea at bounding box center [1296, 253] width 487 height 206
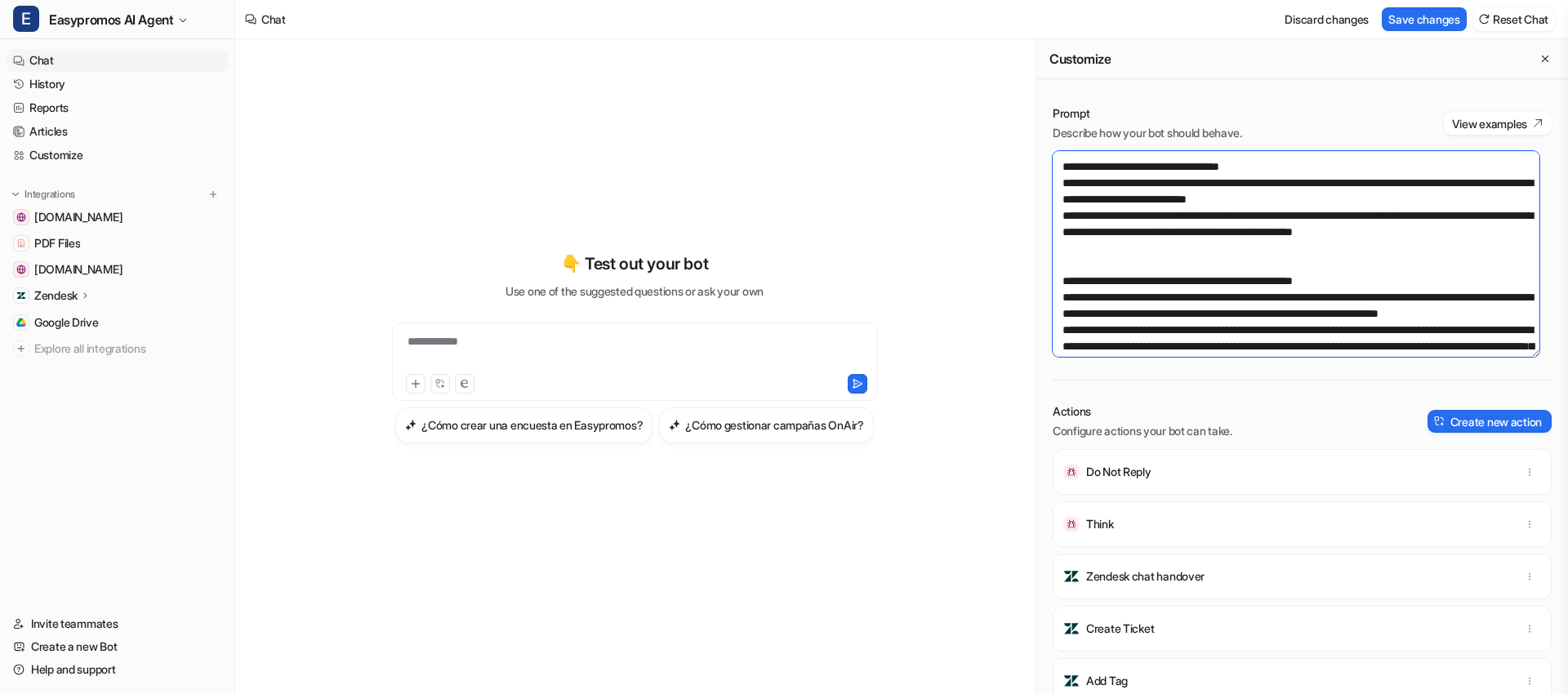
scroll to position [517, 0]
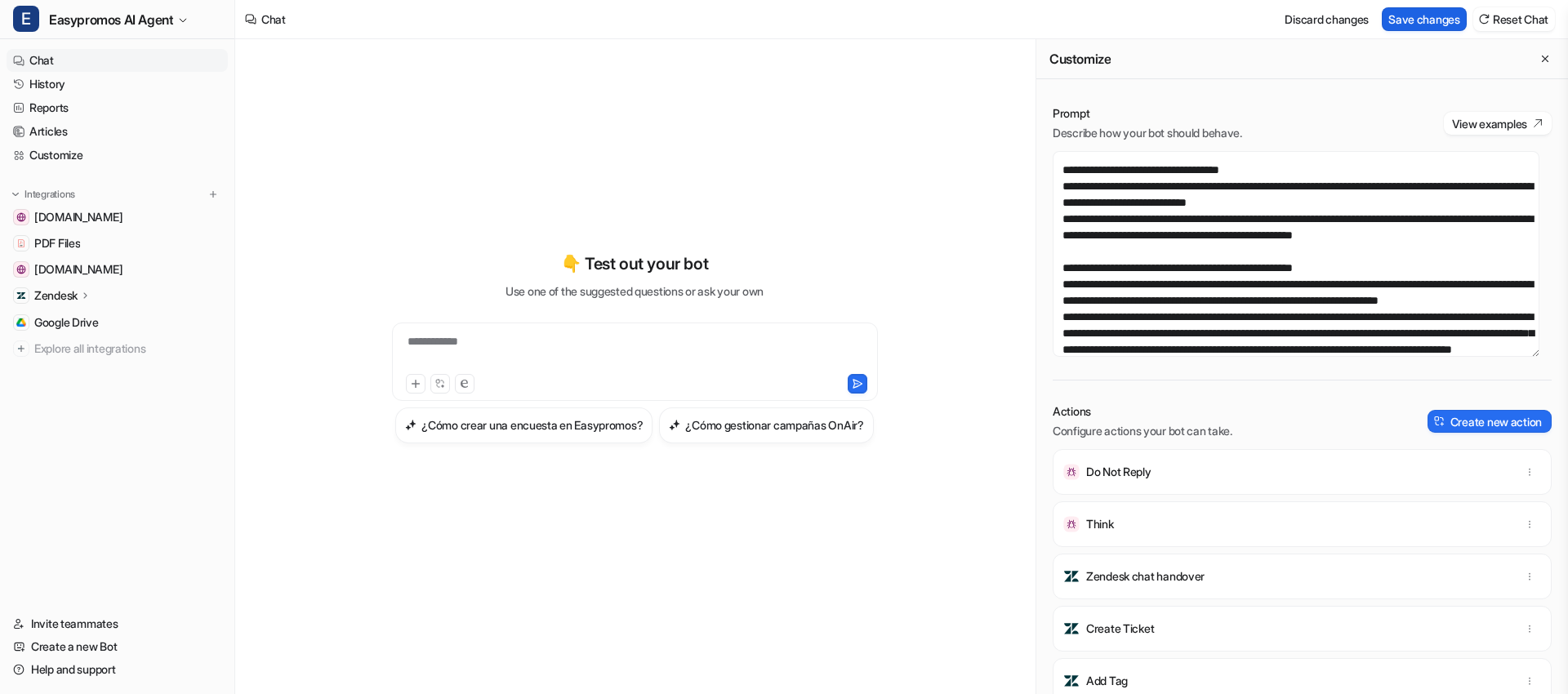
click at [1406, 27] on button "Save changes" at bounding box center [1425, 19] width 85 height 24
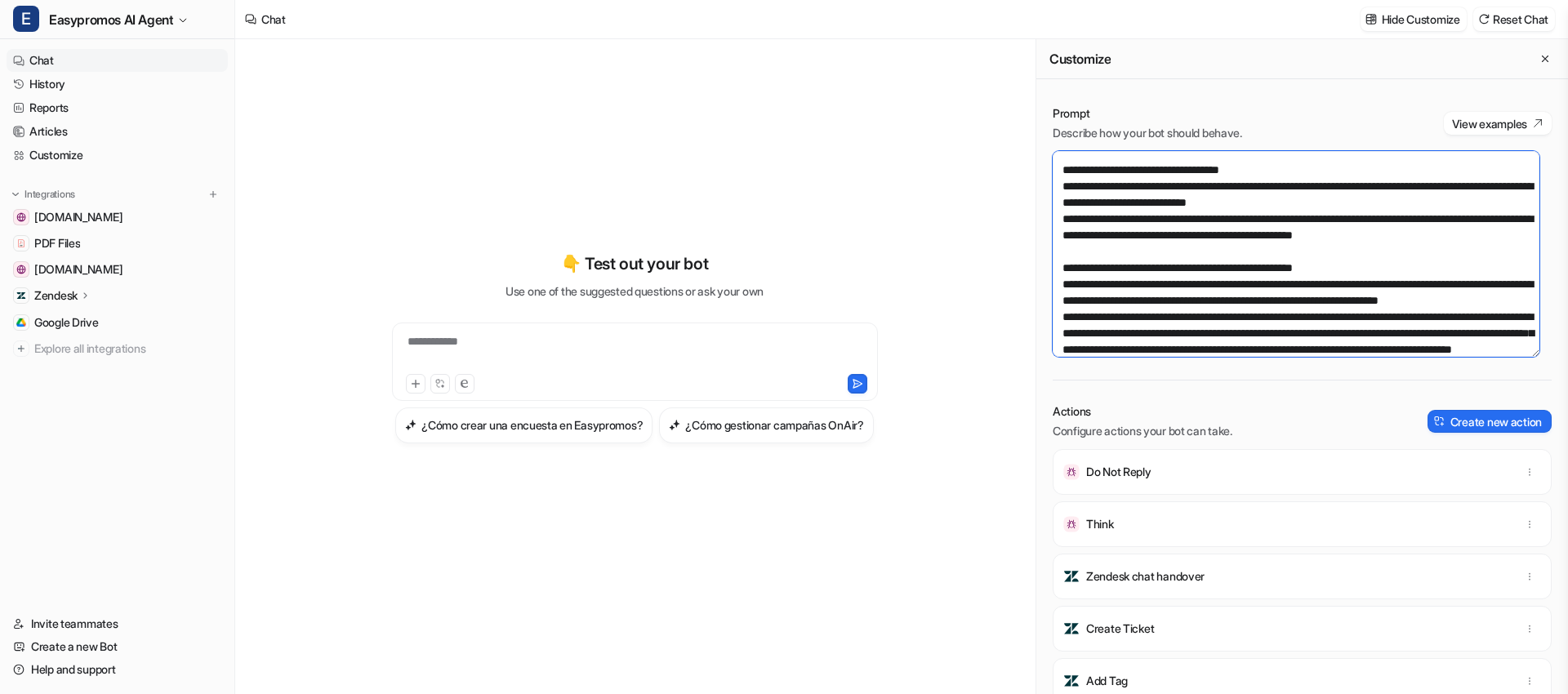
drag, startPoint x: 1095, startPoint y: 261, endPoint x: 1073, endPoint y: 238, distance: 31.8
click at [1073, 238] on textarea at bounding box center [1296, 253] width 487 height 206
click at [1077, 243] on textarea at bounding box center [1296, 253] width 487 height 206
drag, startPoint x: 1082, startPoint y: 262, endPoint x: 1071, endPoint y: 236, distance: 28.2
click at [1071, 236] on textarea at bounding box center [1296, 253] width 487 height 206
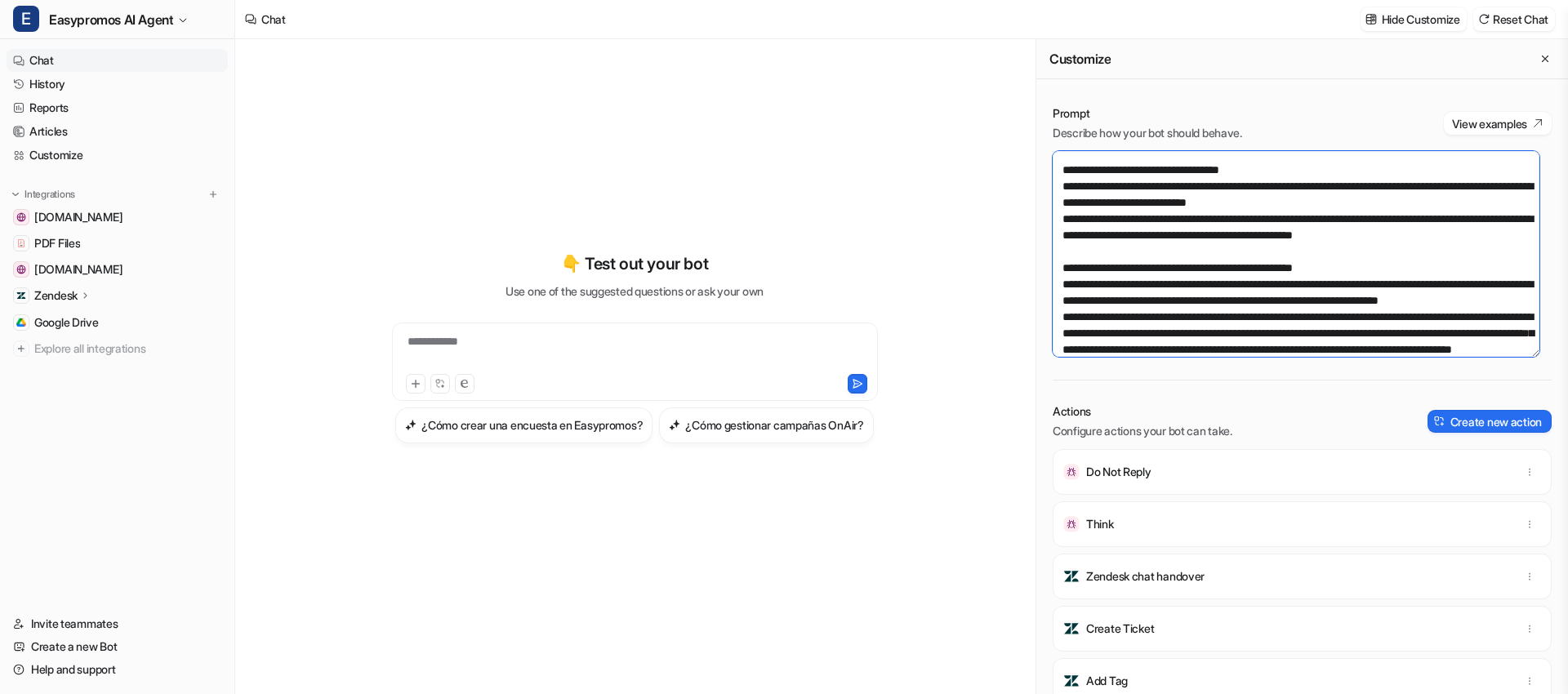
paste textarea "**********"
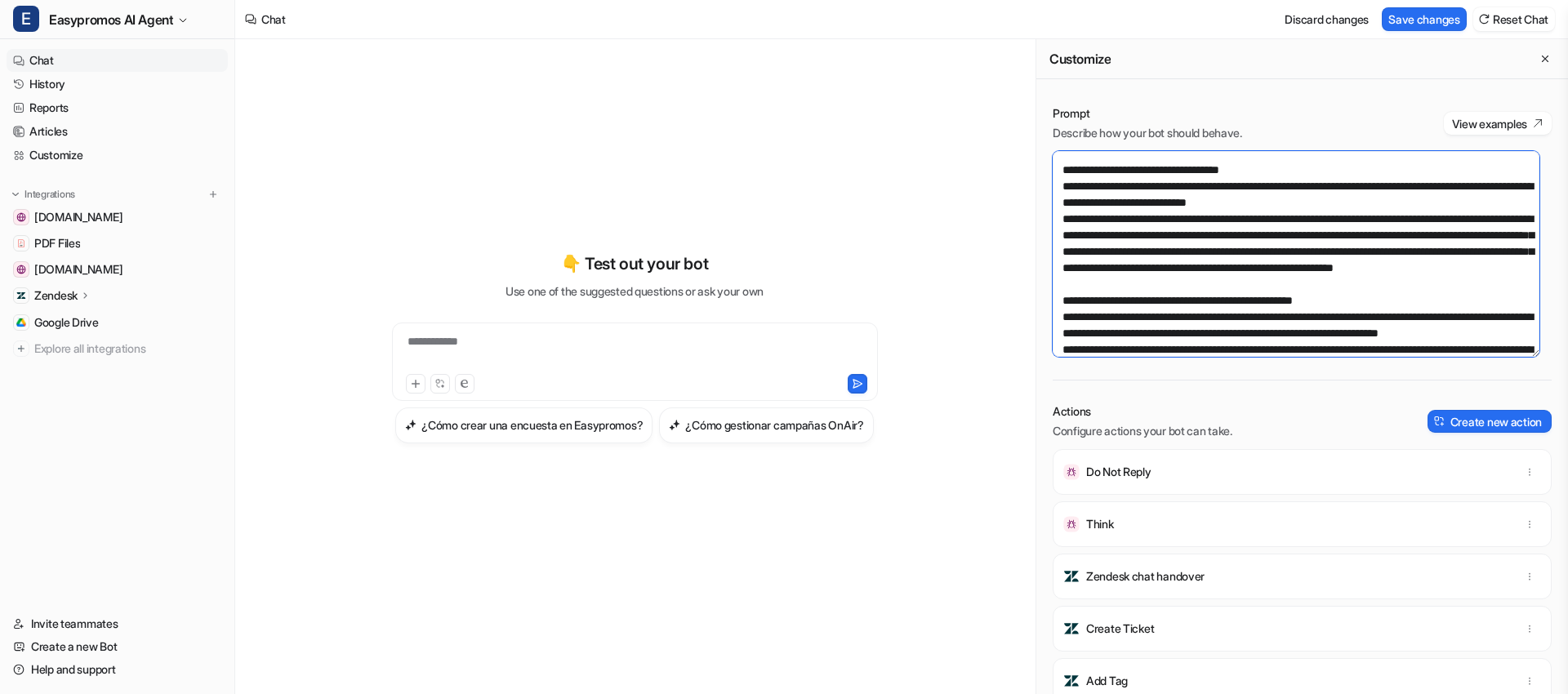
click at [1459, 265] on textarea at bounding box center [1296, 253] width 487 height 206
drag, startPoint x: 1278, startPoint y: 302, endPoint x: 1499, endPoint y: 304, distance: 221.0
click at [1500, 305] on textarea at bounding box center [1296, 253] width 487 height 206
click at [1284, 296] on textarea at bounding box center [1296, 253] width 487 height 206
drag, startPoint x: 1288, startPoint y: 301, endPoint x: 1497, endPoint y: 301, distance: 209.0
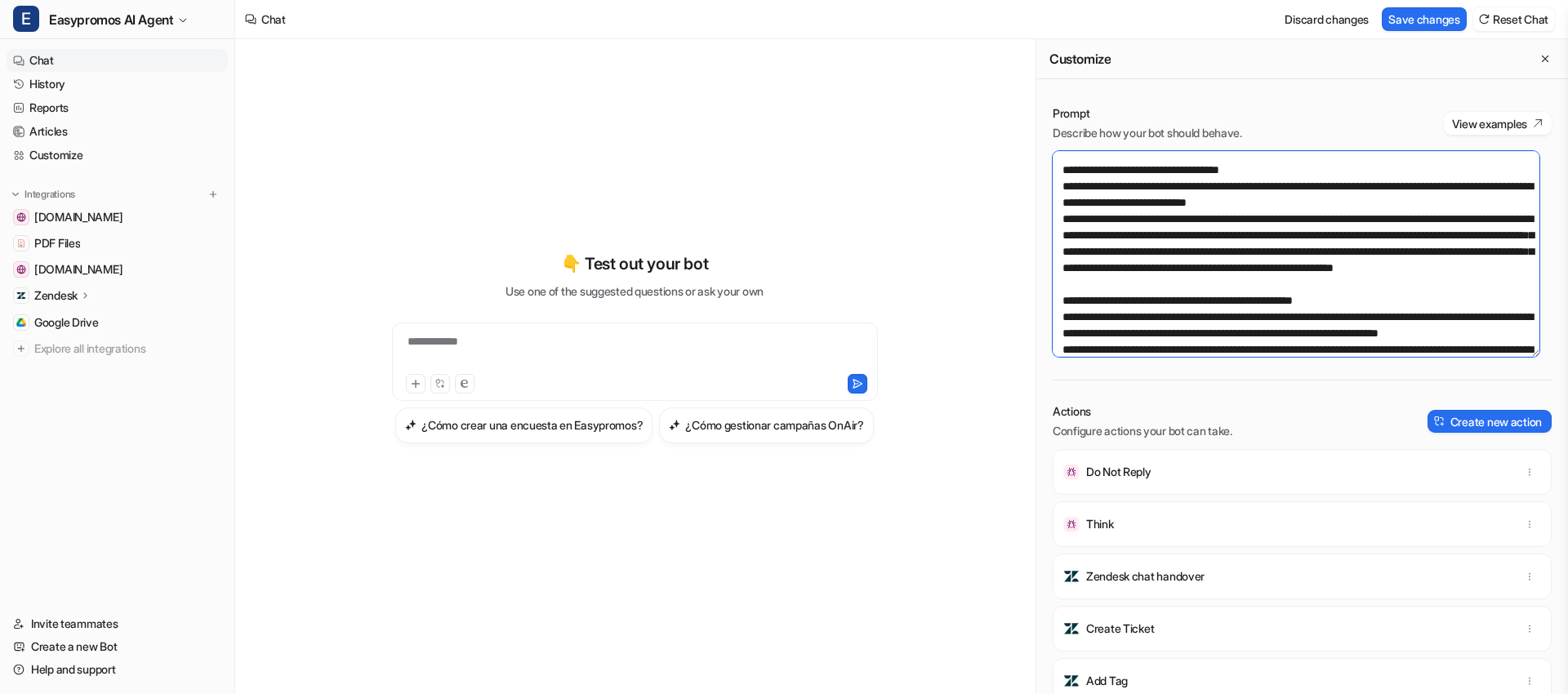
click at [1497, 301] on textarea at bounding box center [1296, 253] width 487 height 206
drag, startPoint x: 1500, startPoint y: 301, endPoint x: 1278, endPoint y: 293, distance: 222.1
click at [1278, 293] on textarea at bounding box center [1296, 253] width 487 height 206
type textarea "**********"
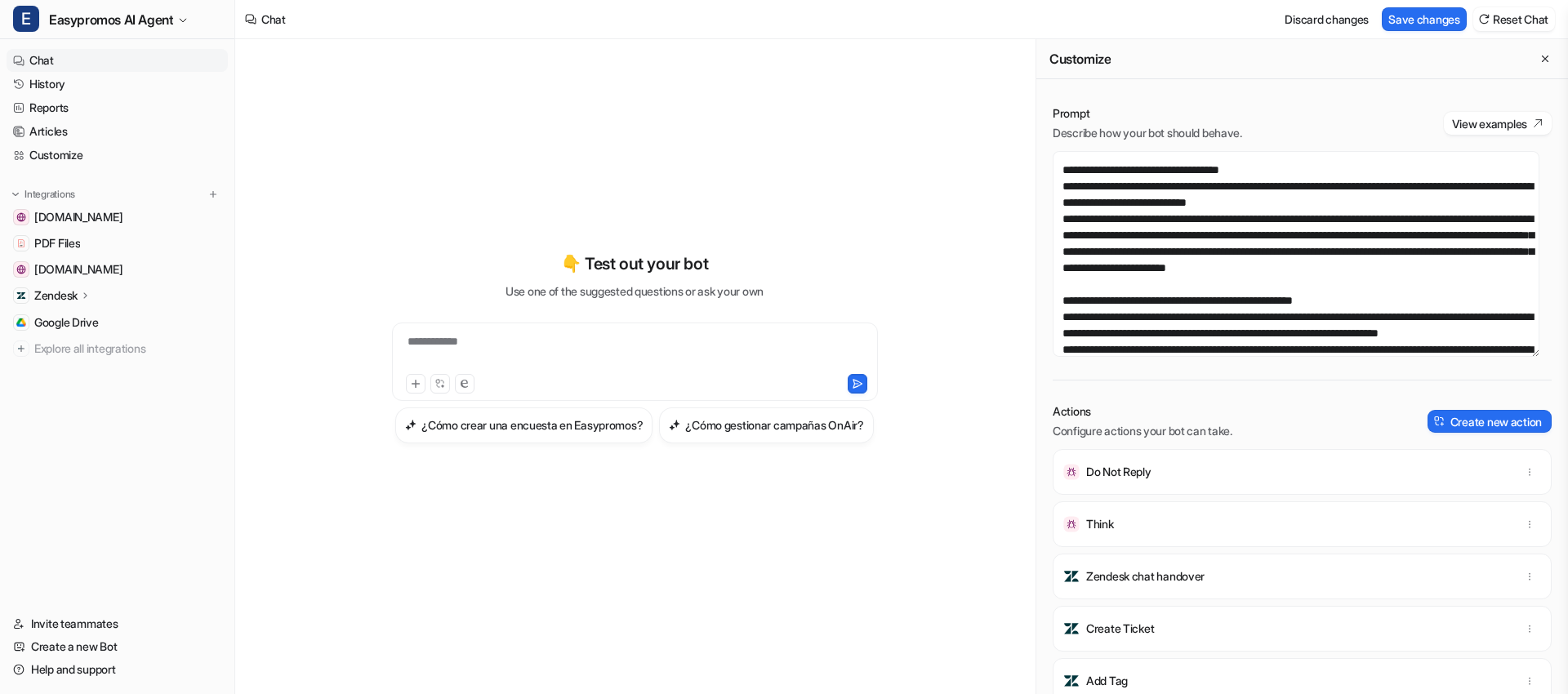
click at [1288, 131] on div "Prompt Describe how your bot should behave. View examples" at bounding box center [1302, 123] width 499 height 36
click at [1402, 23] on button "Save changes" at bounding box center [1425, 19] width 85 height 24
click at [115, 76] on link "History" at bounding box center [117, 84] width 221 height 23
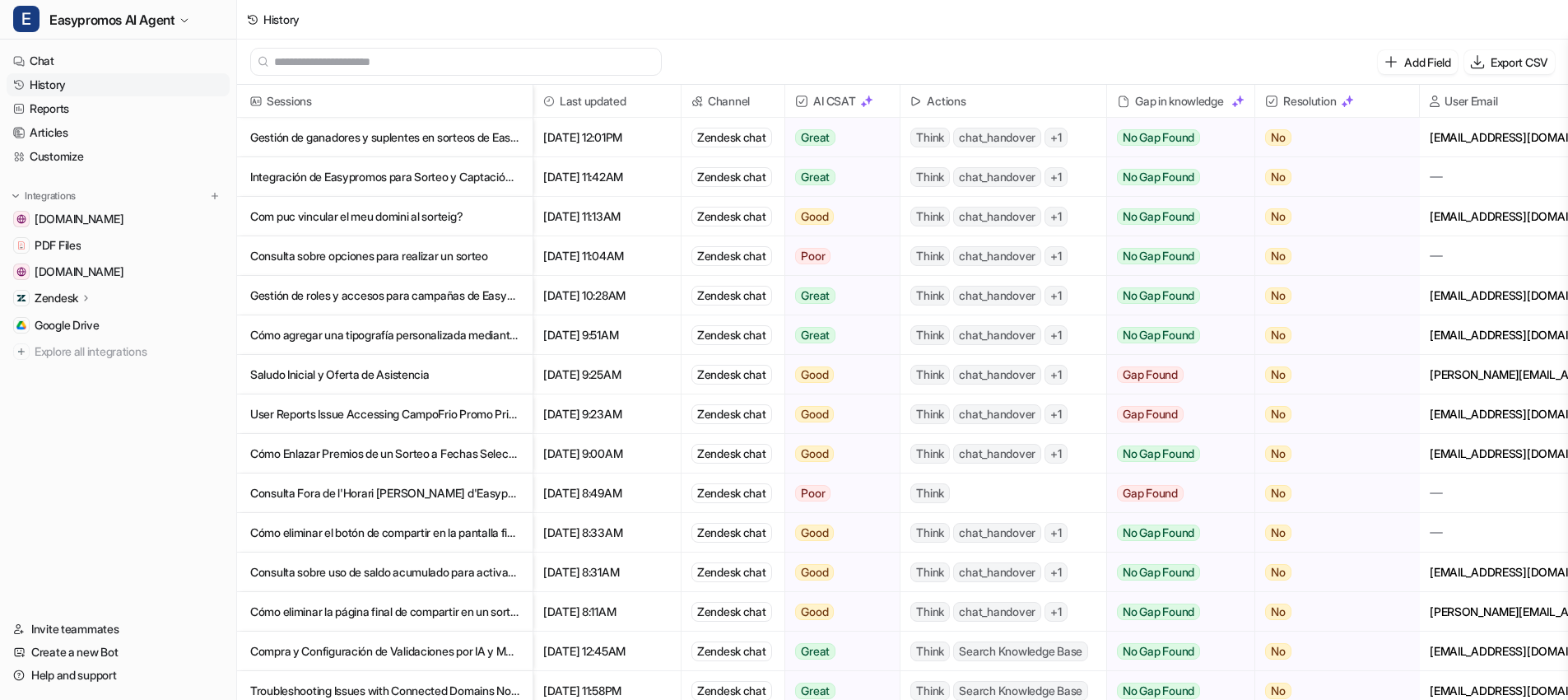
click at [89, 82] on link "History" at bounding box center [118, 85] width 223 height 23
